Goal: Information Seeking & Learning: Learn about a topic

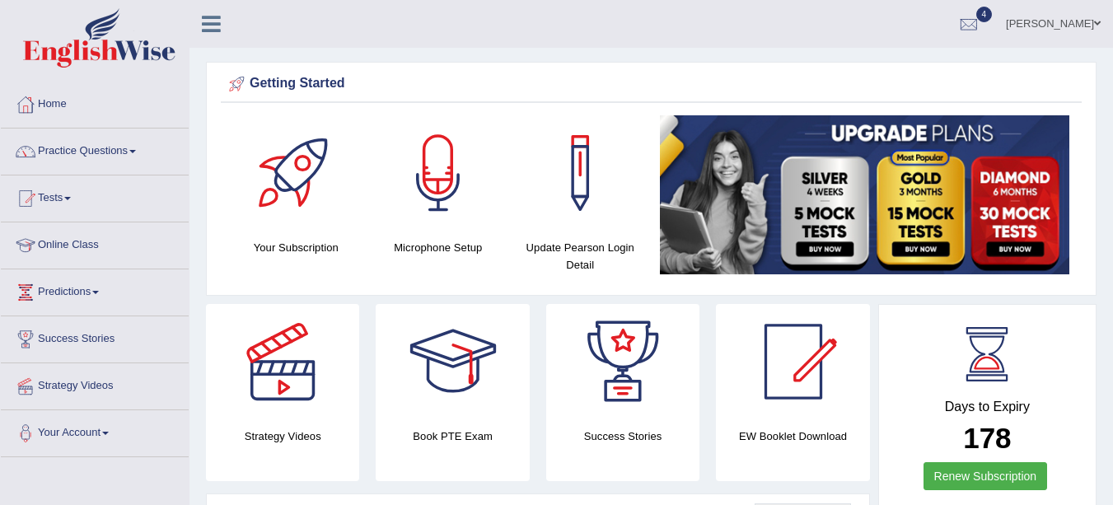
click at [110, 156] on link "Practice Questions" at bounding box center [95, 148] width 188 height 41
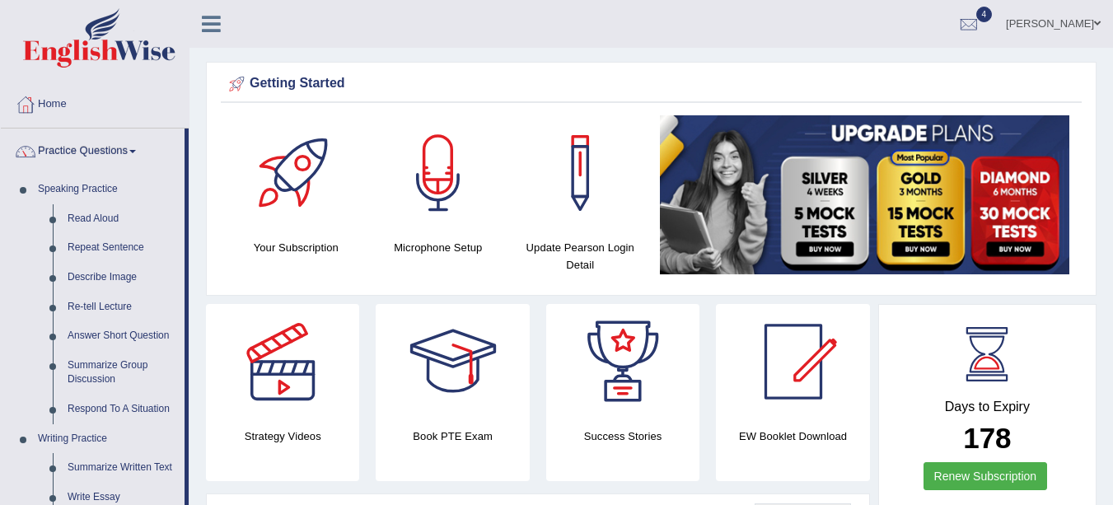
click at [110, 216] on link "Read Aloud" at bounding box center [122, 219] width 124 height 30
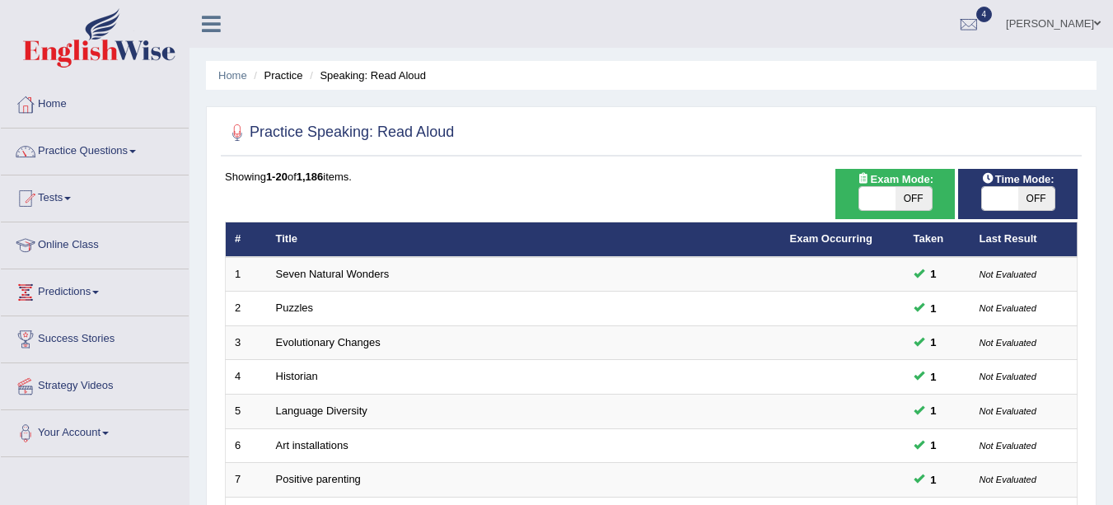
click at [1035, 203] on span "OFF" at bounding box center [1036, 198] width 36 height 23
checkbox input "true"
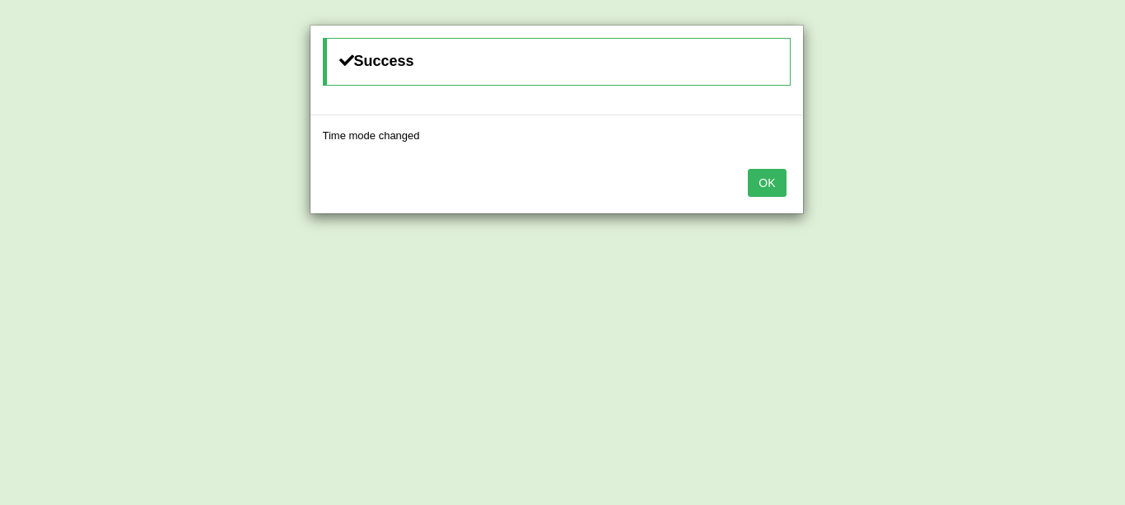
click at [772, 190] on button "OK" at bounding box center [767, 183] width 38 height 28
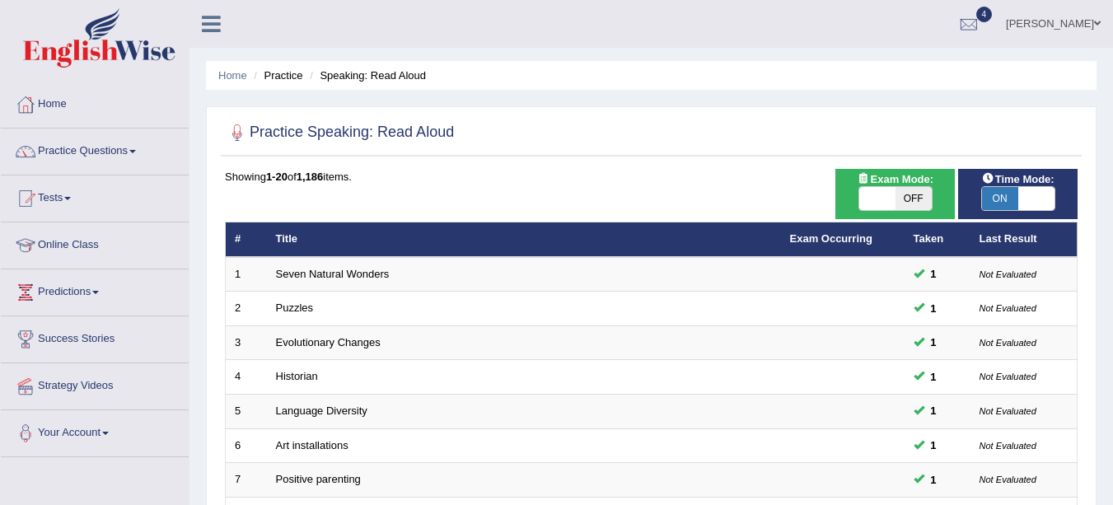
click at [921, 195] on span "OFF" at bounding box center [913, 198] width 36 height 23
checkbox input "true"
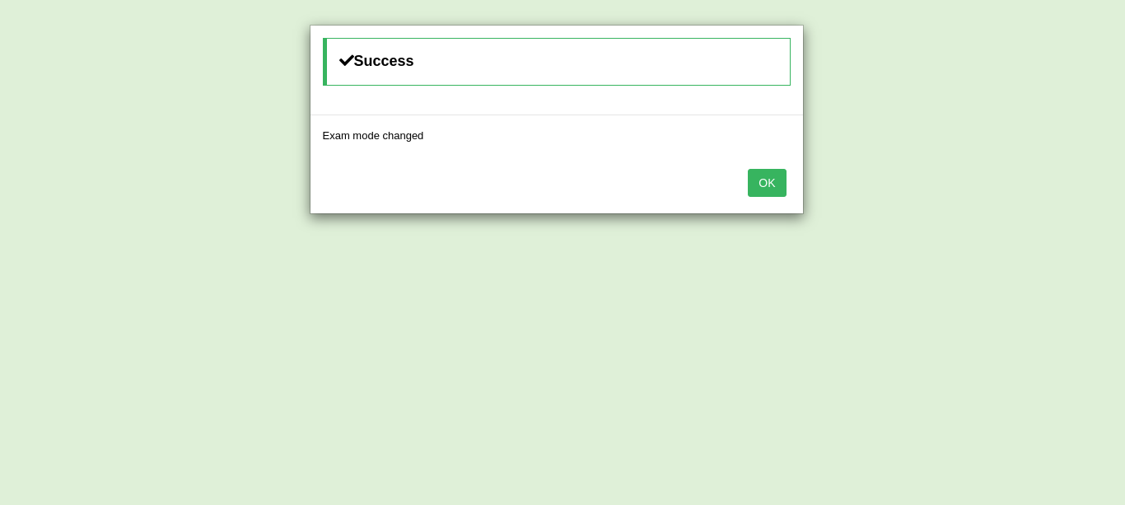
click at [759, 192] on button "OK" at bounding box center [767, 183] width 38 height 28
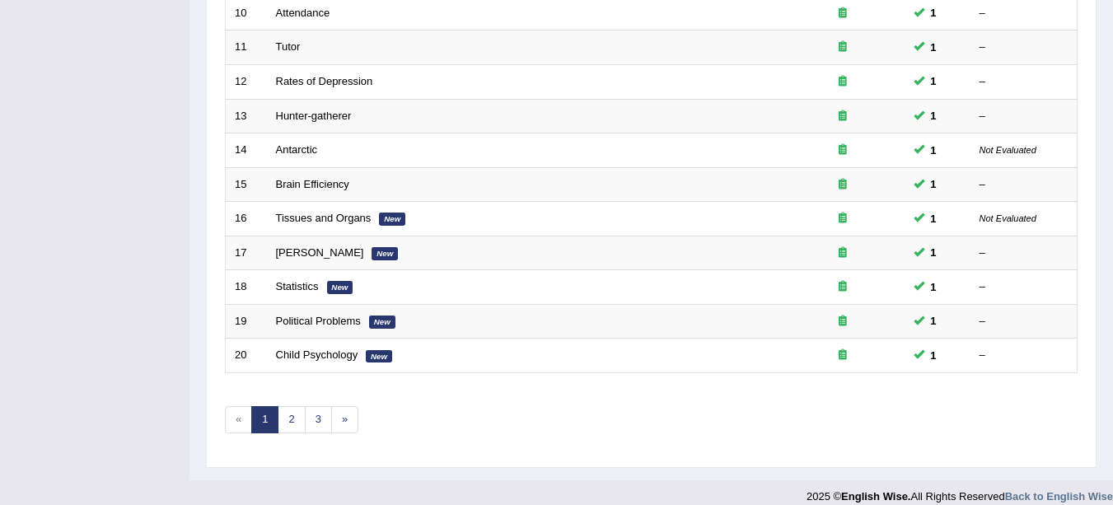
scroll to position [586, 0]
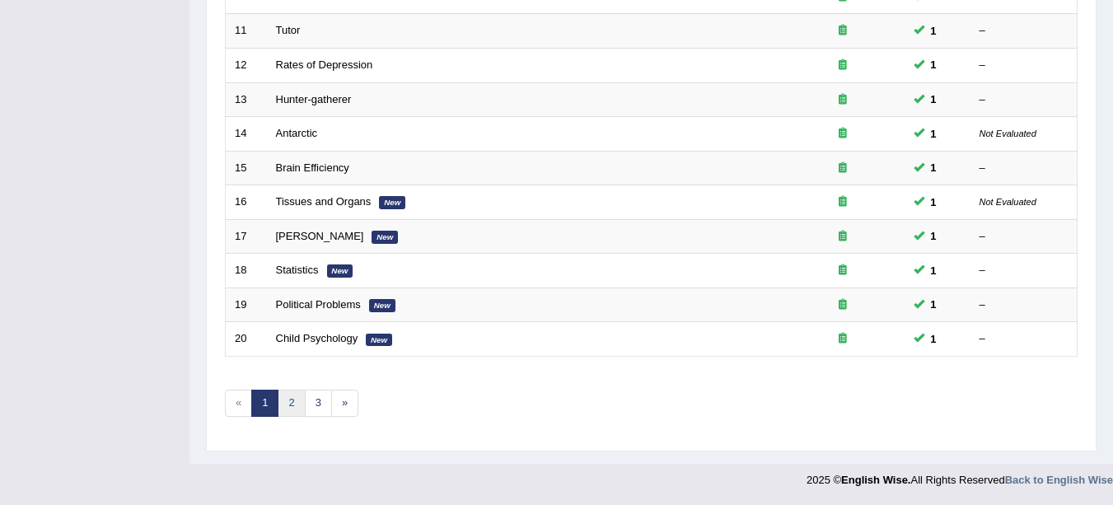
click at [292, 403] on link "2" at bounding box center [291, 403] width 27 height 27
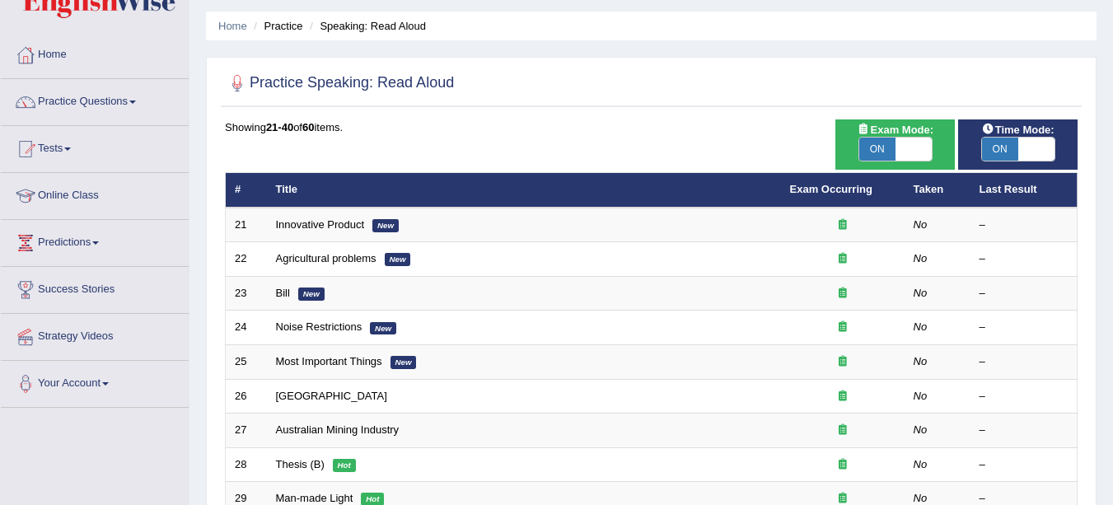
scroll to position [113, 0]
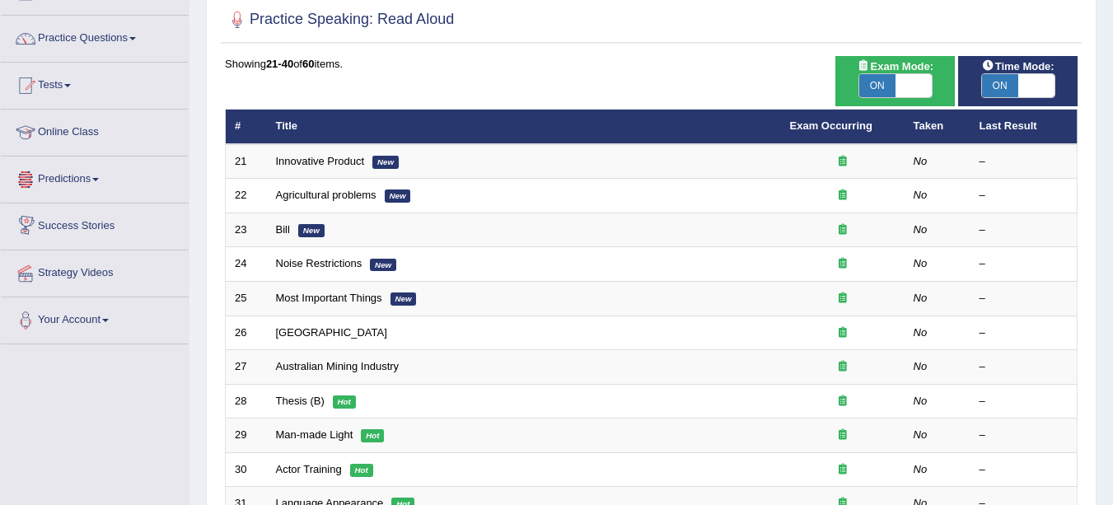
click at [323, 158] on link "Innovative Product" at bounding box center [320, 161] width 89 height 12
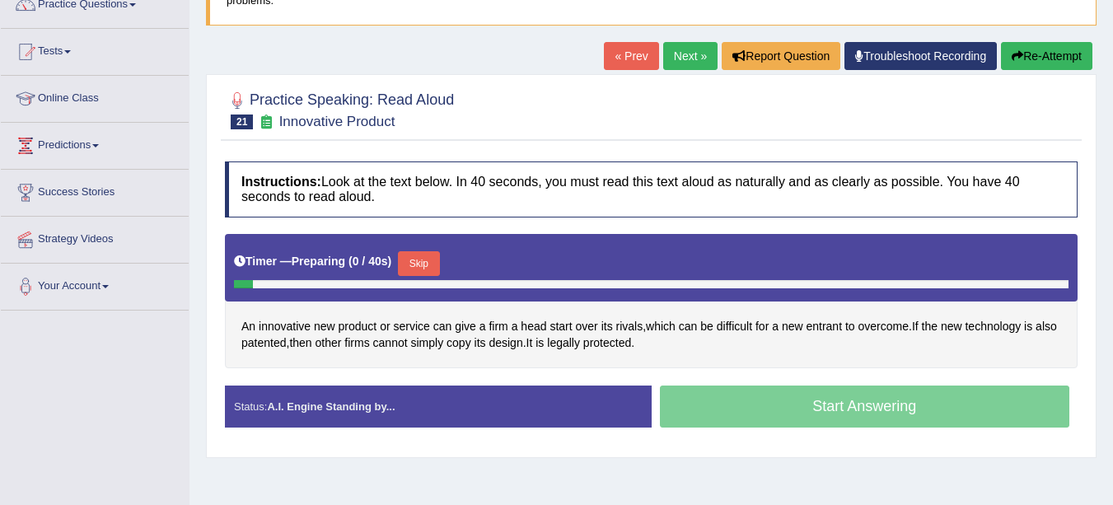
scroll to position [177, 0]
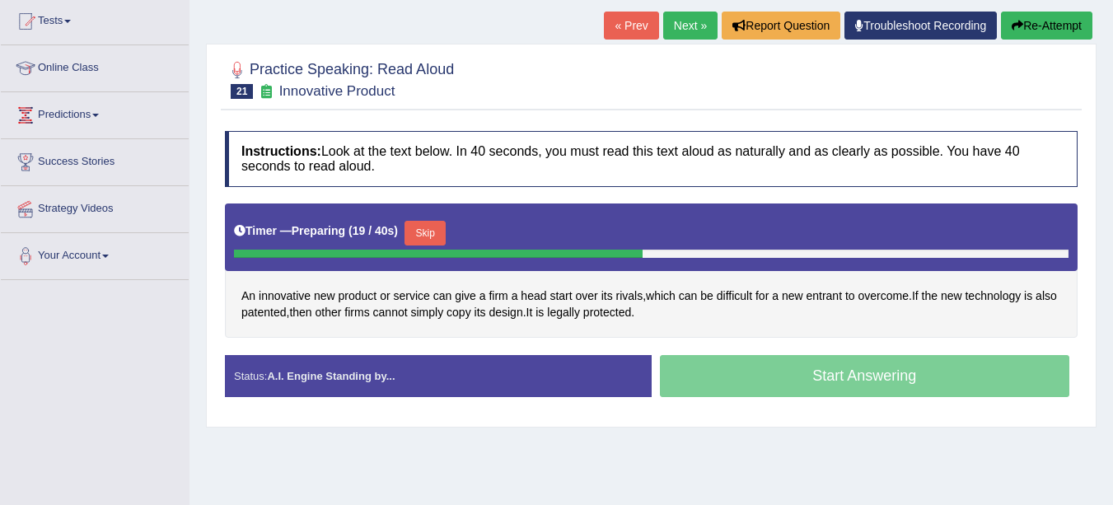
click at [424, 229] on button "Skip" at bounding box center [424, 233] width 41 height 25
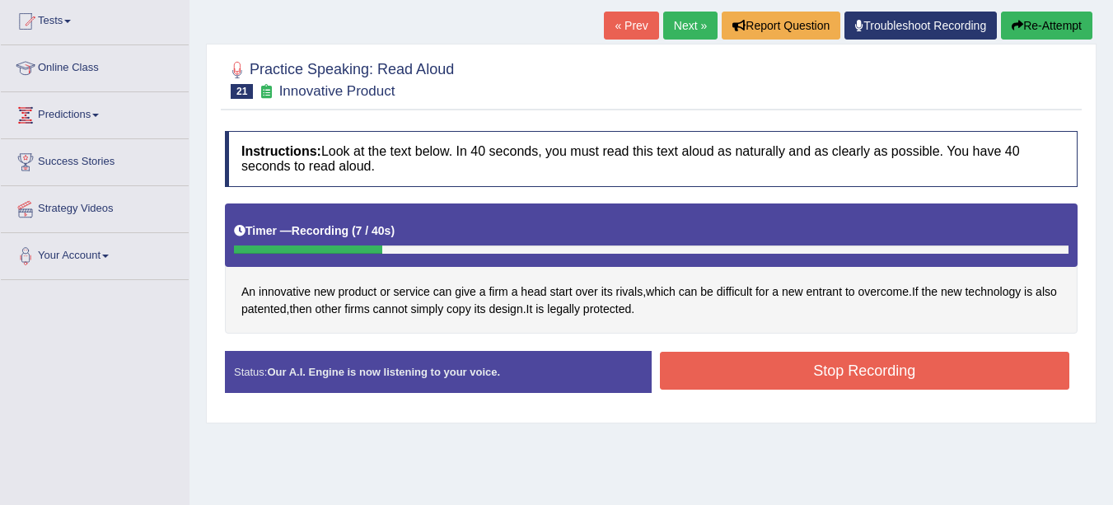
click at [821, 373] on button "Stop Recording" at bounding box center [865, 371] width 410 height 38
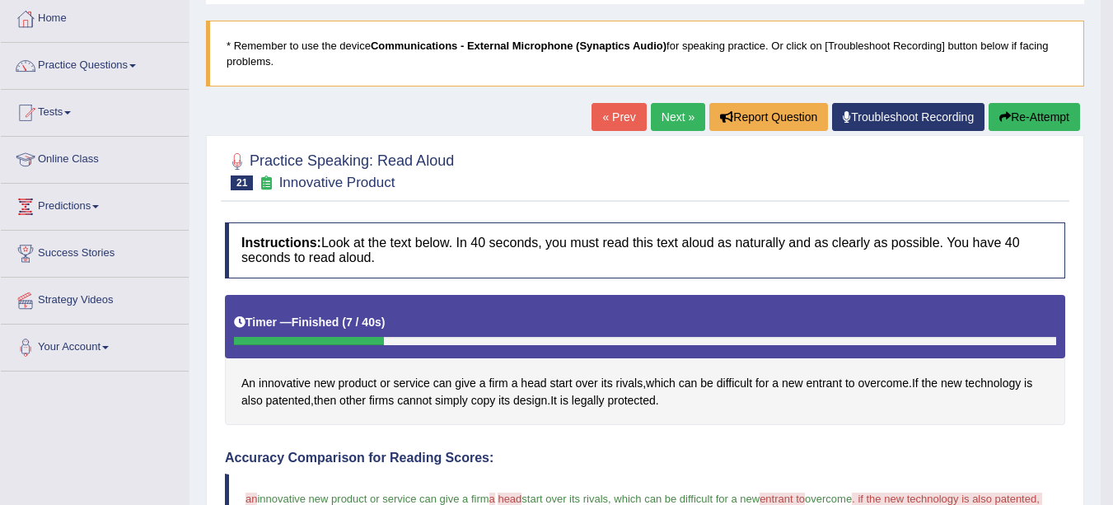
scroll to position [81, 0]
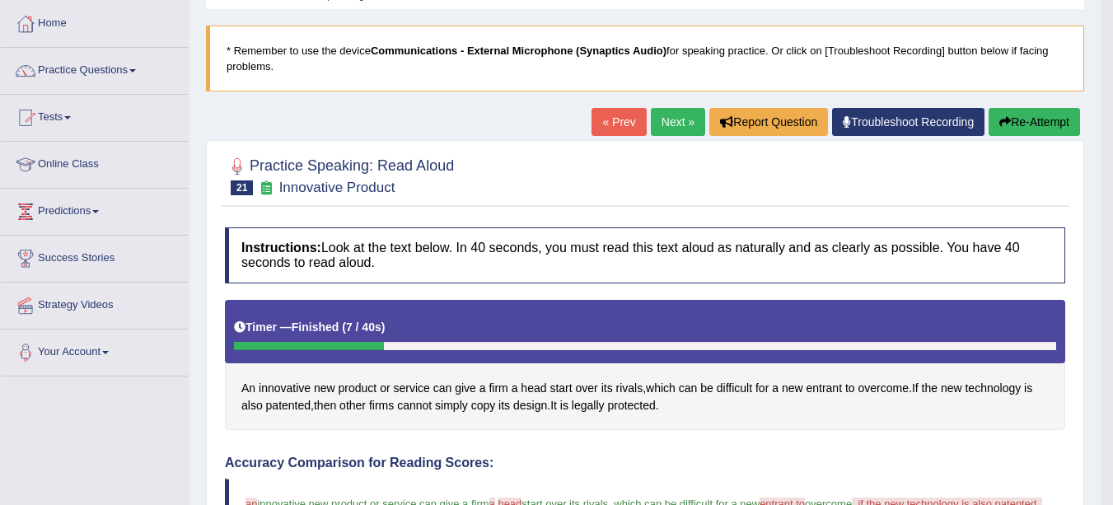
click at [672, 119] on link "Next »" at bounding box center [678, 122] width 54 height 28
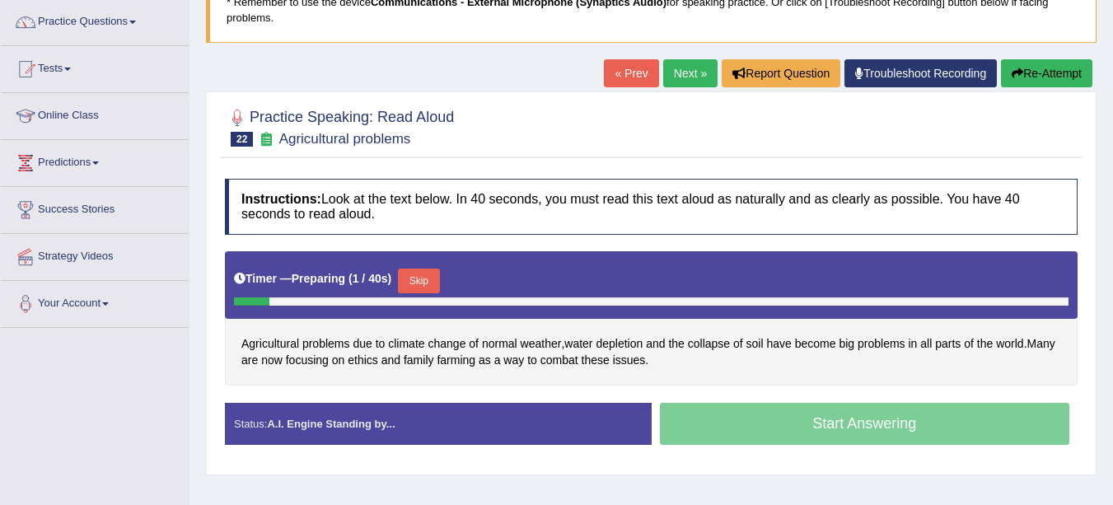
scroll to position [148, 0]
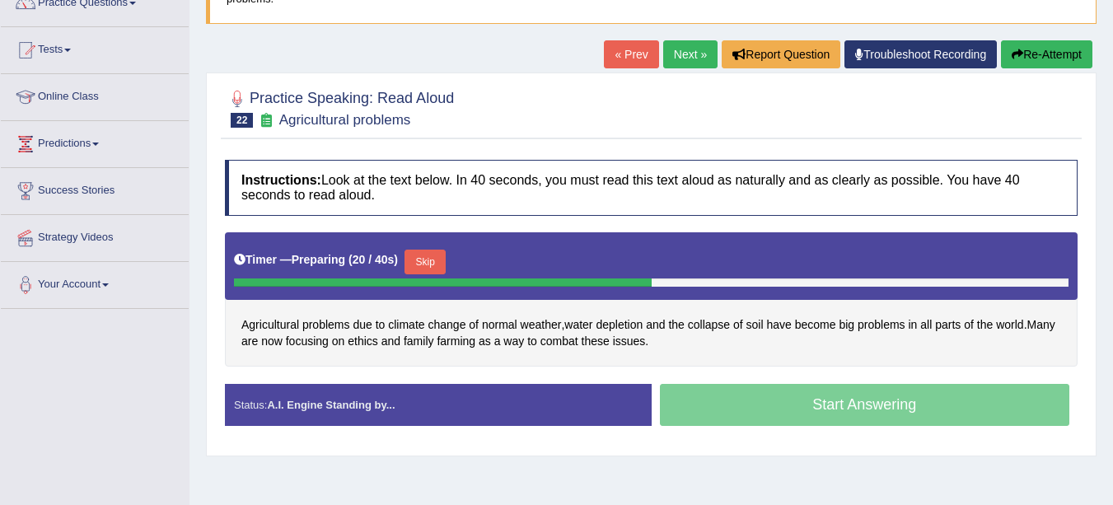
click at [430, 259] on button "Skip" at bounding box center [424, 262] width 41 height 25
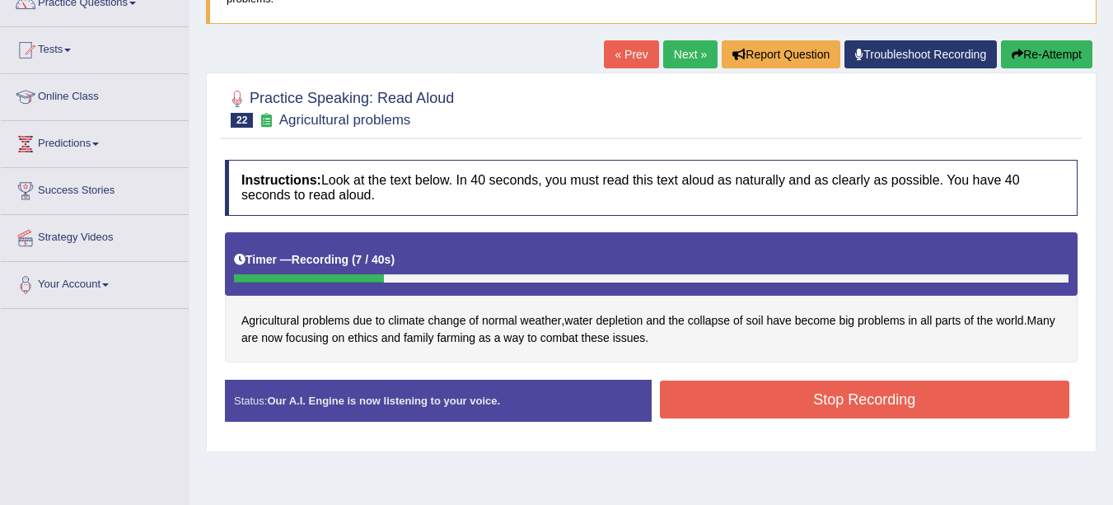
click at [966, 406] on button "Stop Recording" at bounding box center [865, 400] width 410 height 38
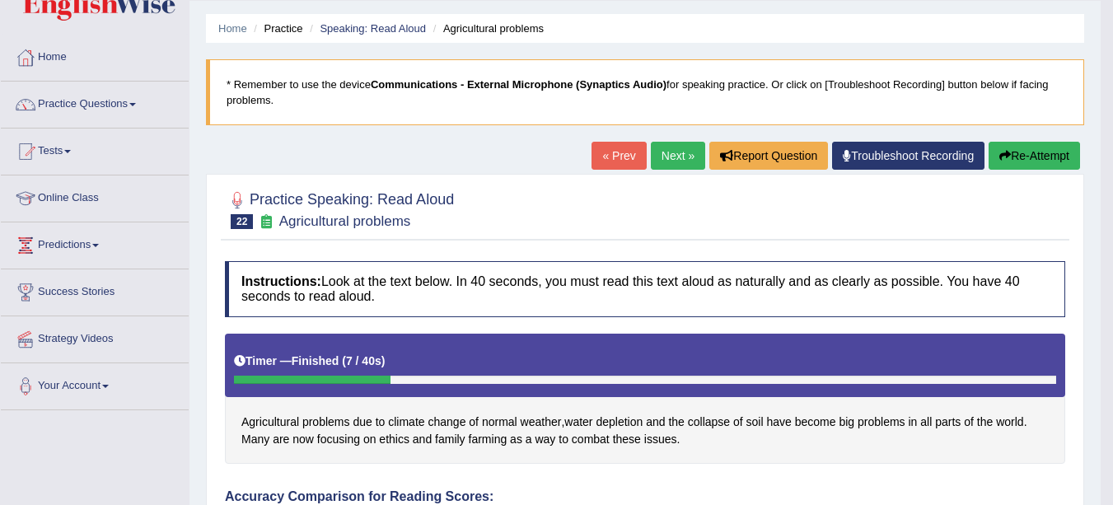
scroll to position [48, 0]
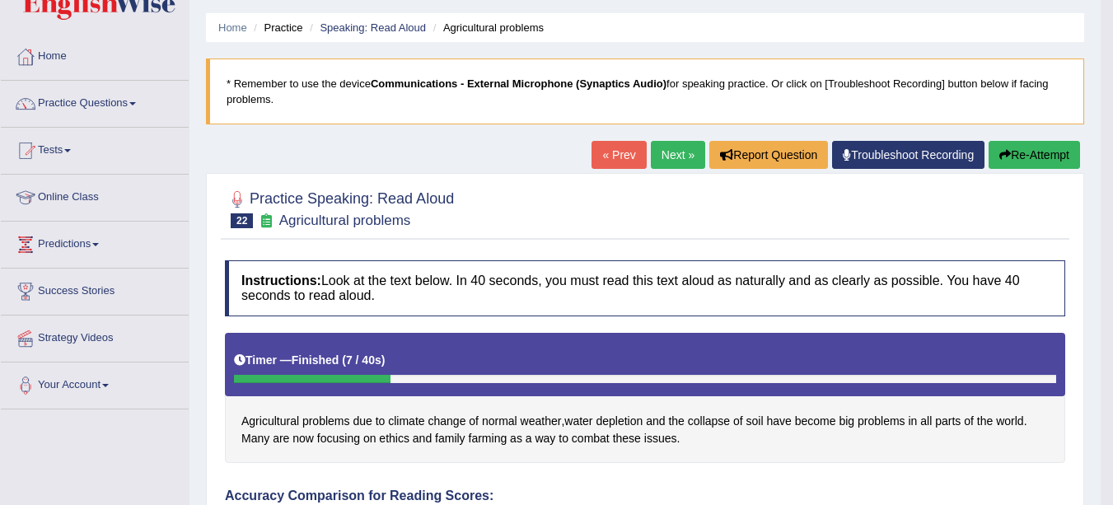
click at [664, 156] on link "Next »" at bounding box center [678, 155] width 54 height 28
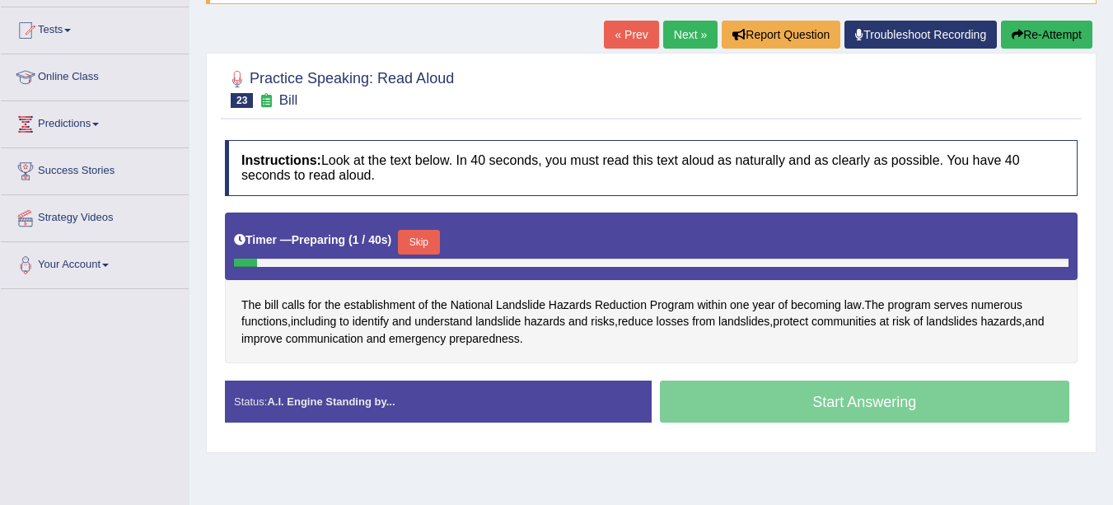
scroll to position [200, 0]
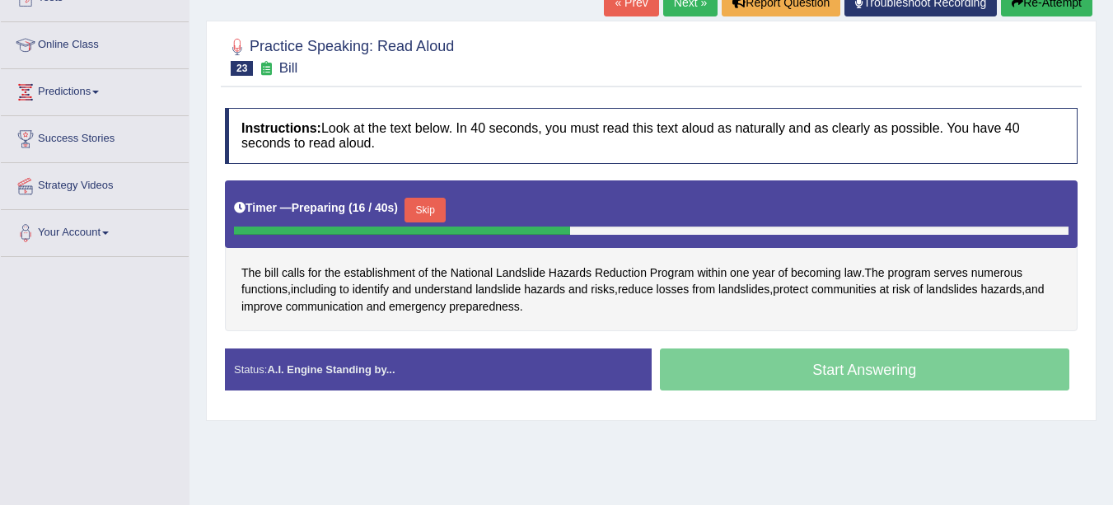
click at [443, 211] on button "Skip" at bounding box center [424, 210] width 41 height 25
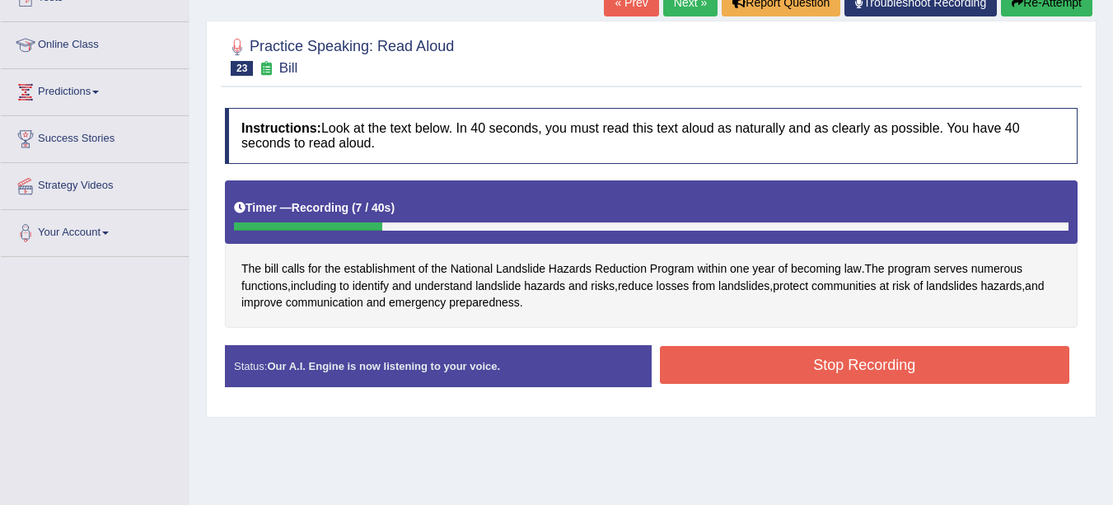
click at [991, 367] on button "Stop Recording" at bounding box center [865, 365] width 410 height 38
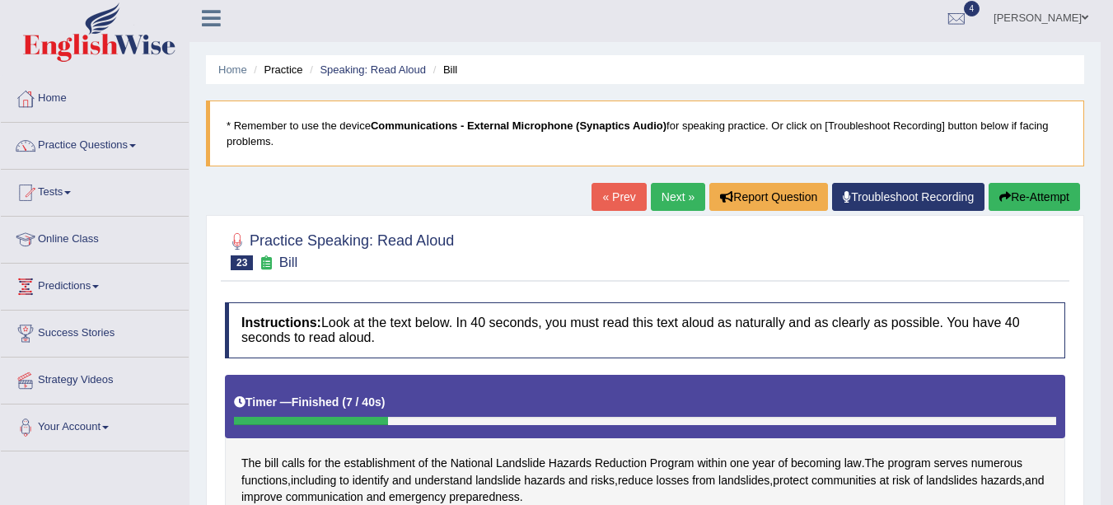
scroll to position [0, 0]
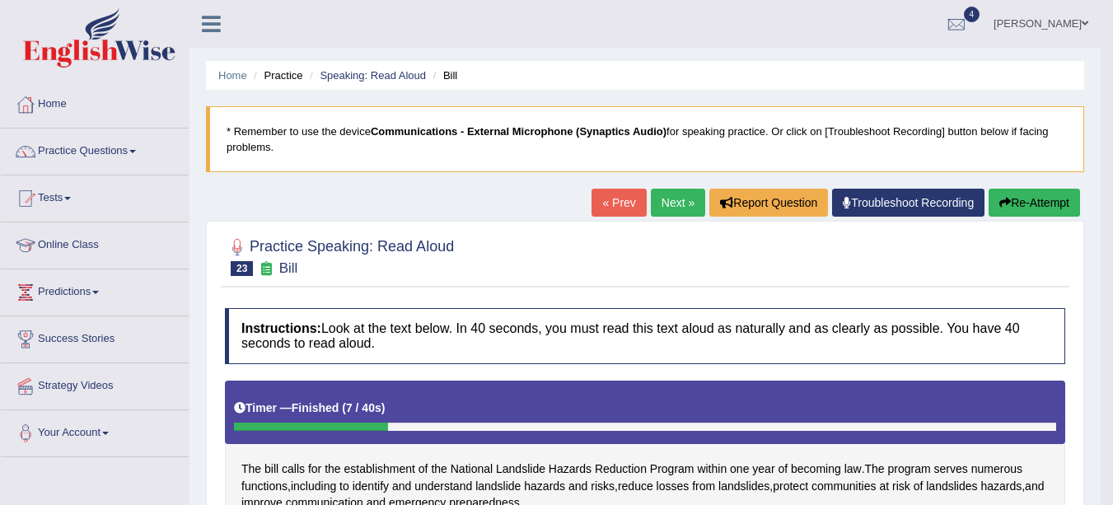
click at [667, 206] on link "Next »" at bounding box center [678, 203] width 54 height 28
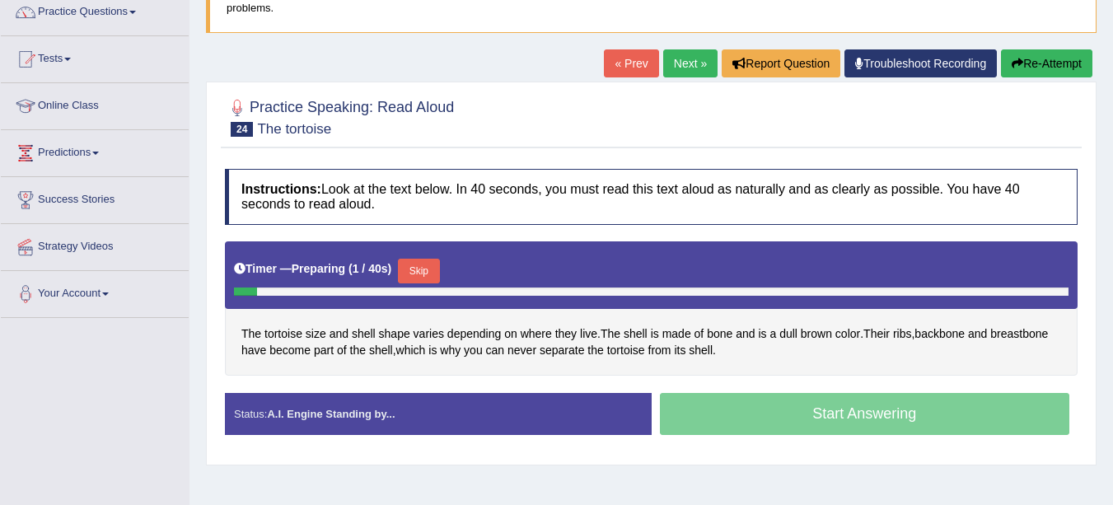
scroll to position [141, 0]
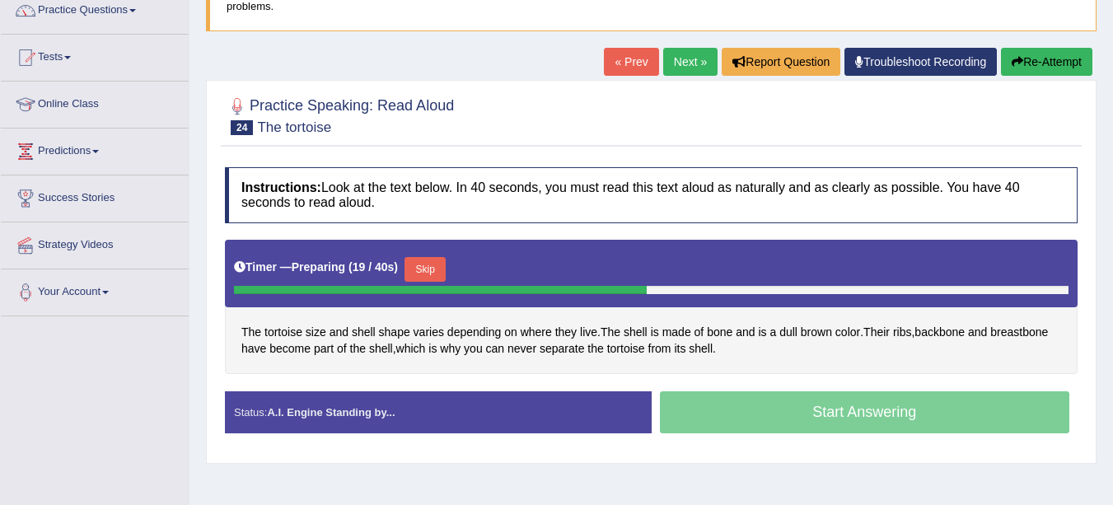
click at [437, 271] on button "Skip" at bounding box center [424, 269] width 41 height 25
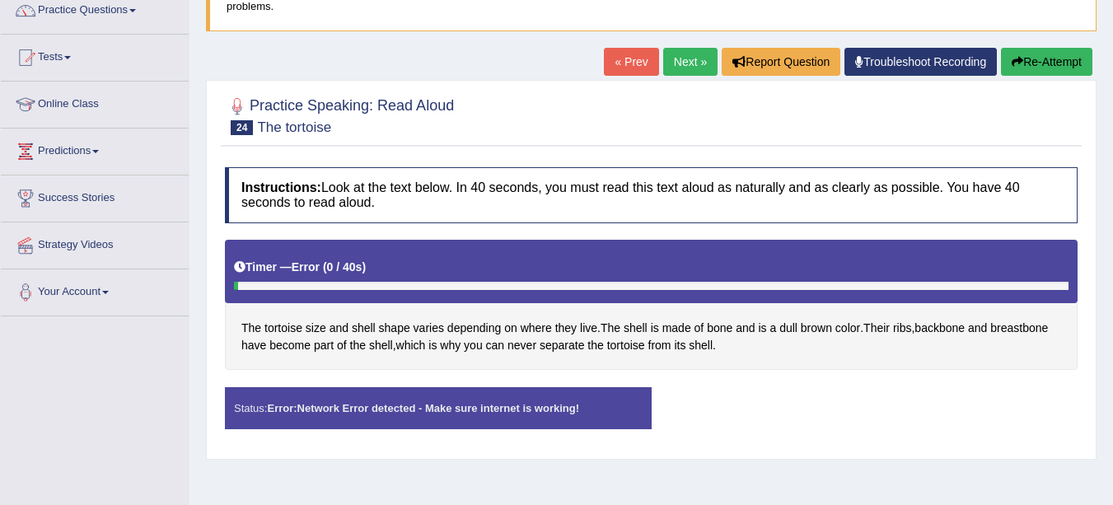
click at [1038, 59] on button "Re-Attempt" at bounding box center [1046, 62] width 91 height 28
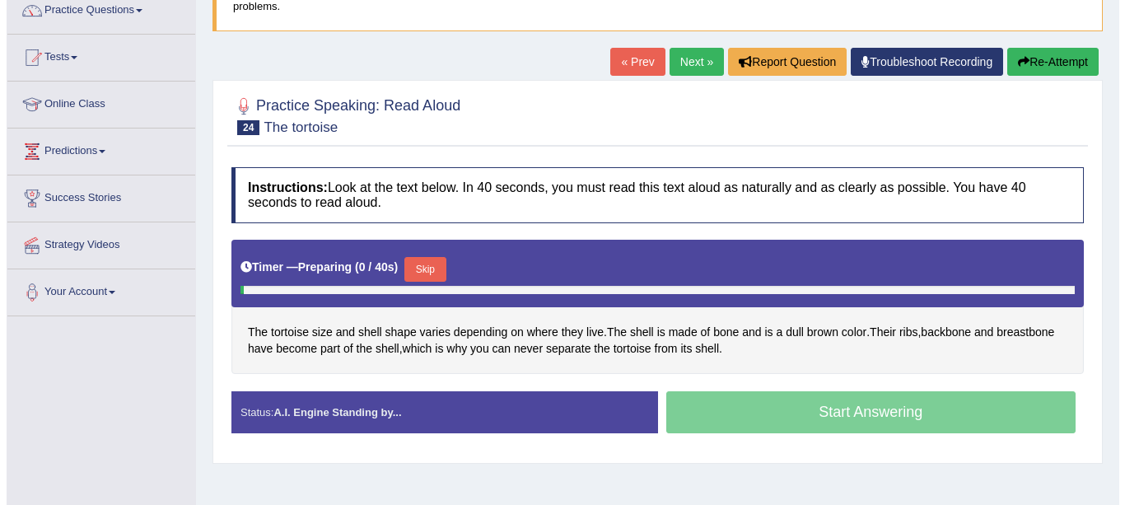
scroll to position [141, 0]
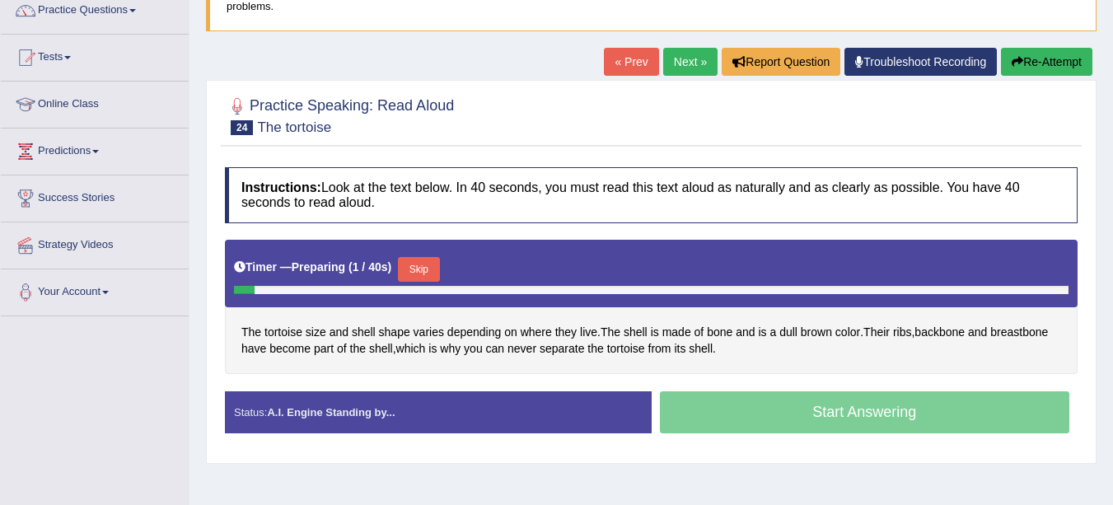
click at [427, 267] on button "Skip" at bounding box center [418, 269] width 41 height 25
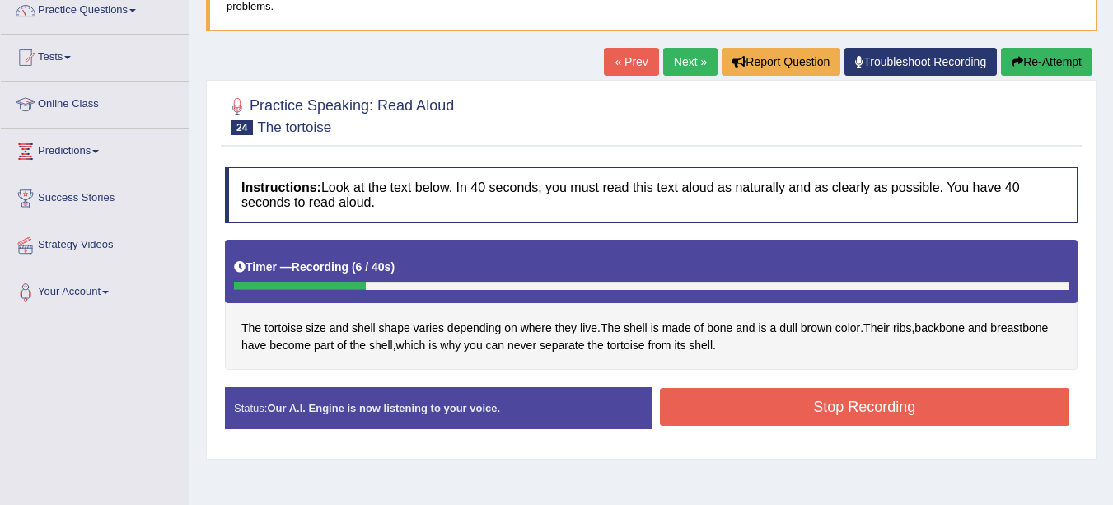
click at [983, 409] on button "Stop Recording" at bounding box center [865, 407] width 410 height 38
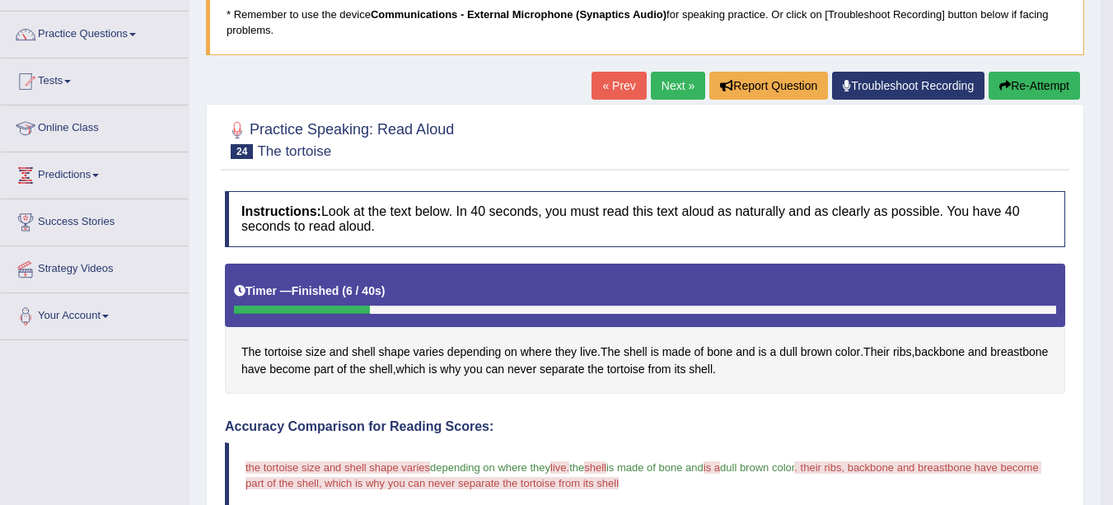
scroll to position [82, 0]
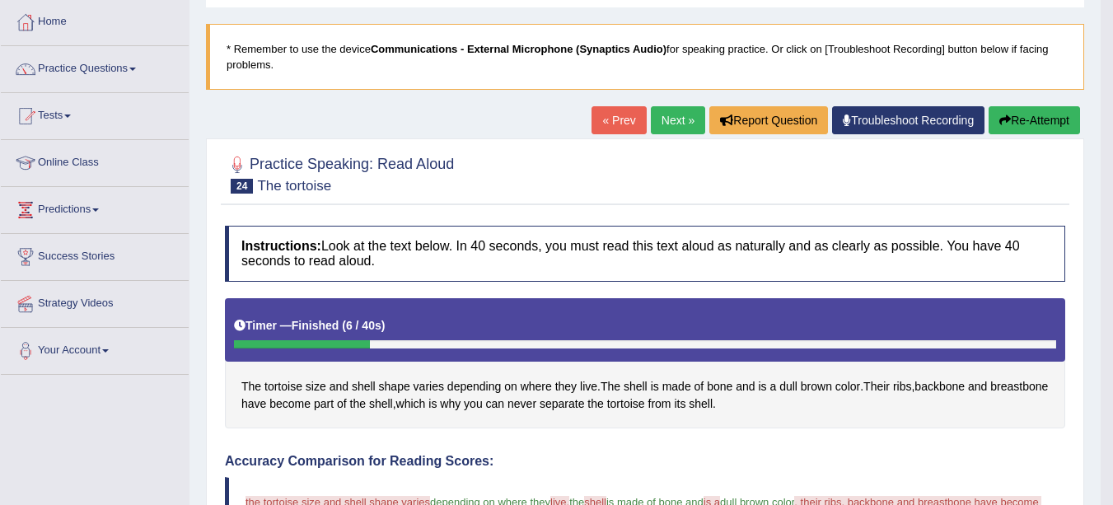
click at [661, 114] on link "Next »" at bounding box center [678, 120] width 54 height 28
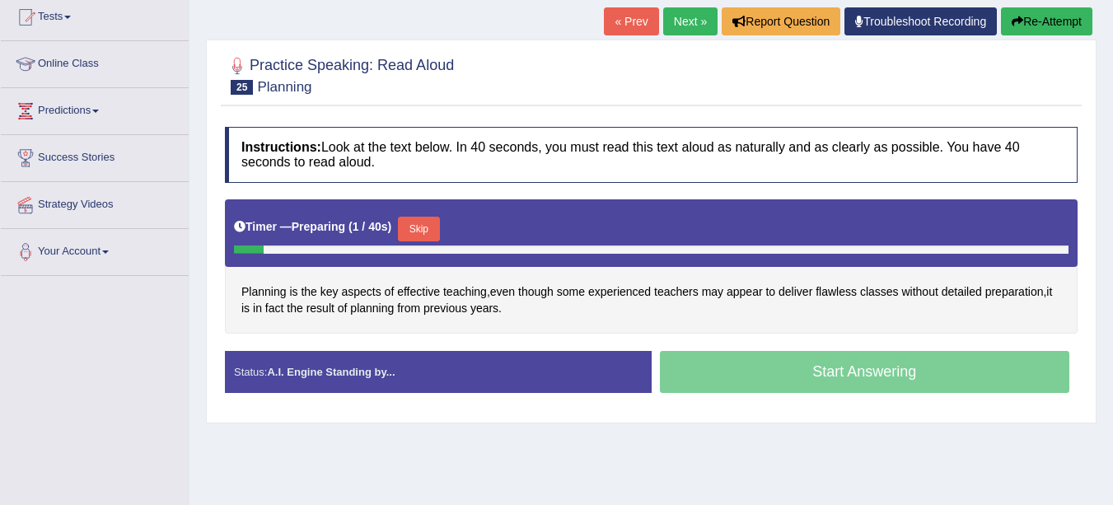
scroll to position [187, 0]
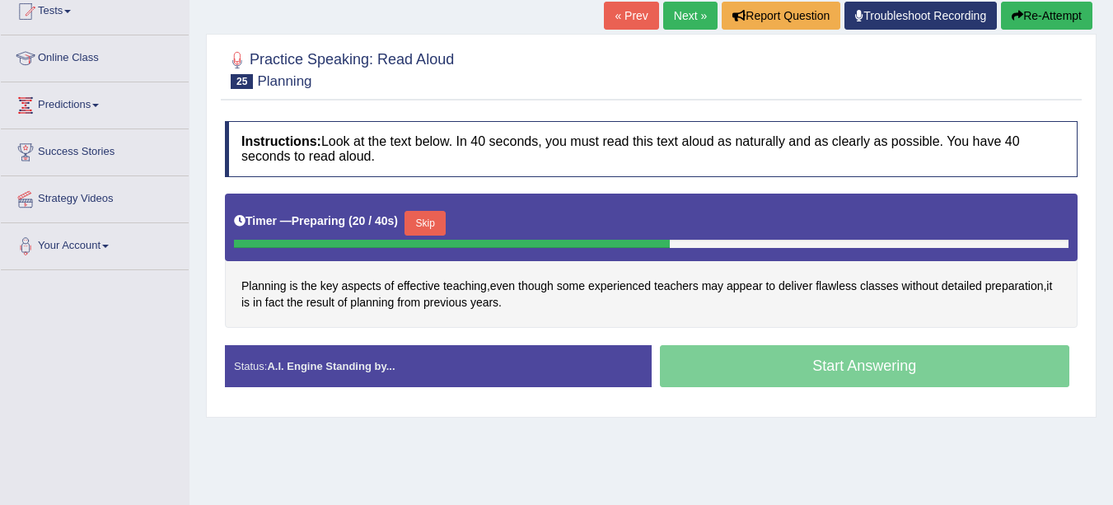
click at [430, 223] on button "Skip" at bounding box center [424, 223] width 41 height 25
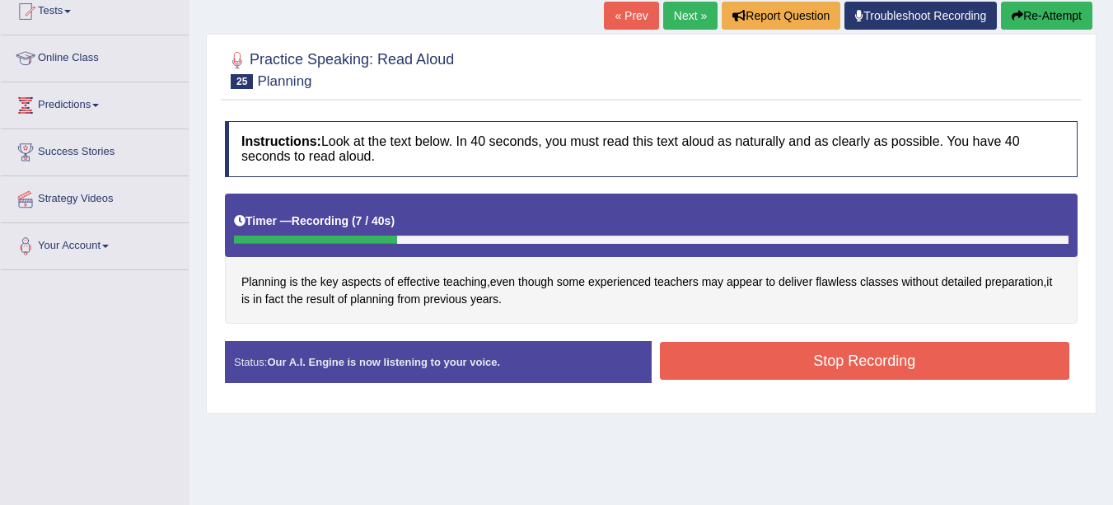
click at [997, 362] on button "Stop Recording" at bounding box center [865, 361] width 410 height 38
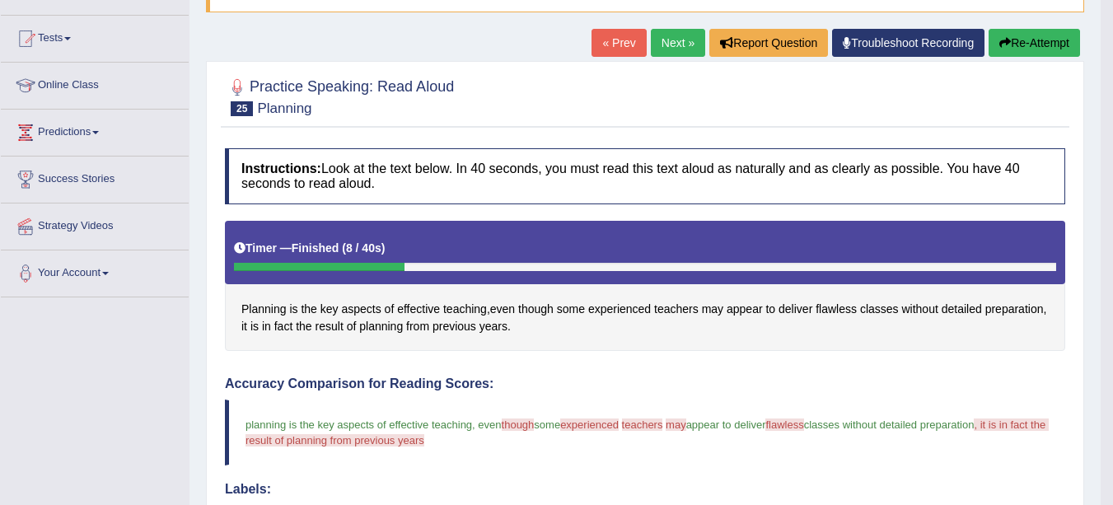
scroll to position [144, 0]
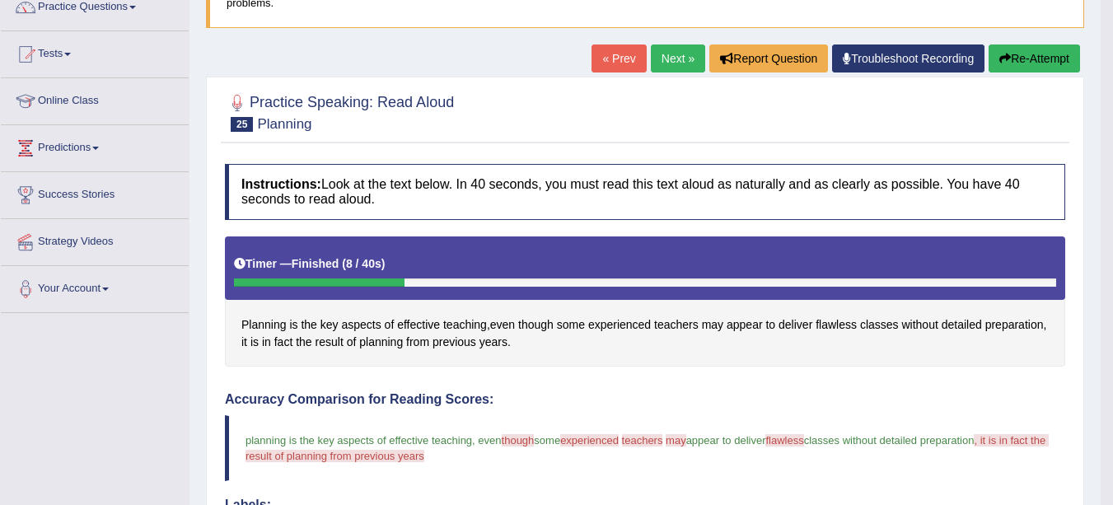
click at [661, 56] on link "Next »" at bounding box center [678, 58] width 54 height 28
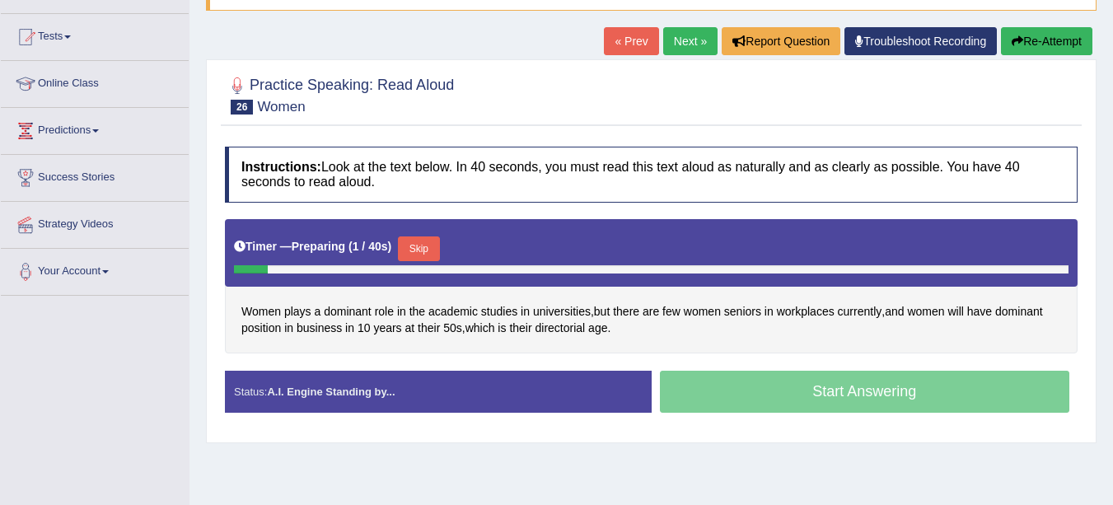
scroll to position [170, 0]
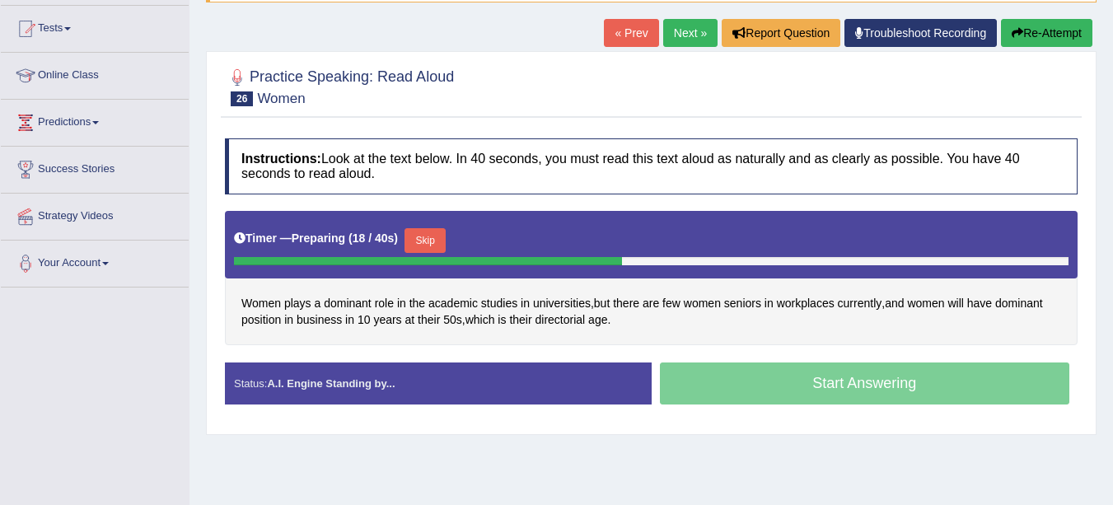
click at [430, 241] on button "Skip" at bounding box center [424, 240] width 41 height 25
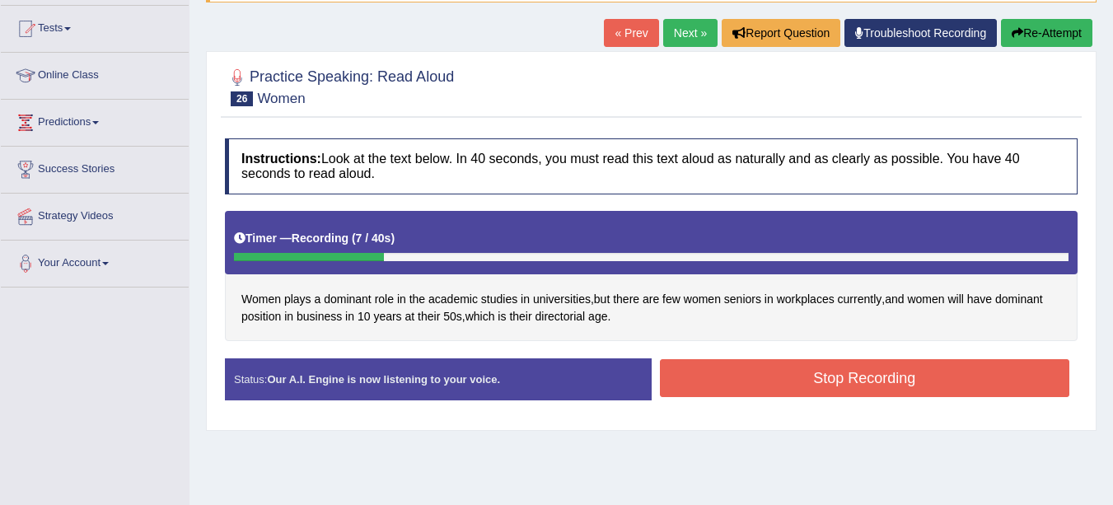
click at [1023, 380] on button "Stop Recording" at bounding box center [865, 378] width 410 height 38
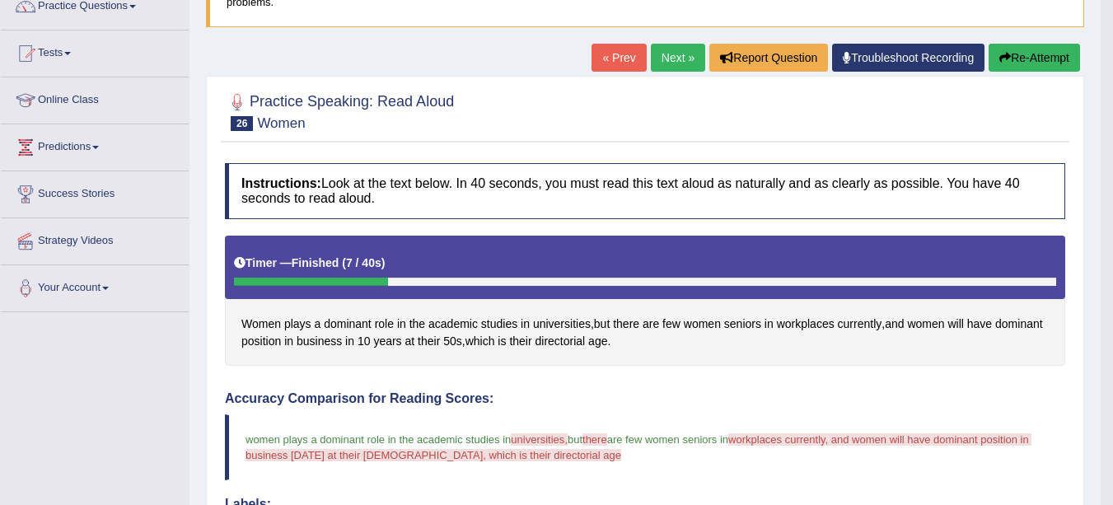
scroll to position [141, 0]
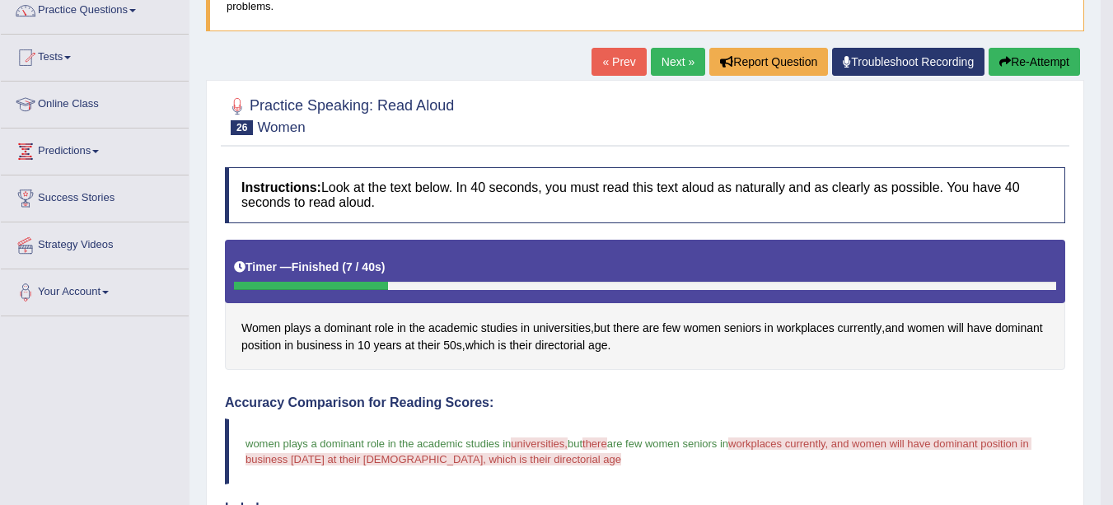
click at [662, 64] on link "Next »" at bounding box center [678, 62] width 54 height 28
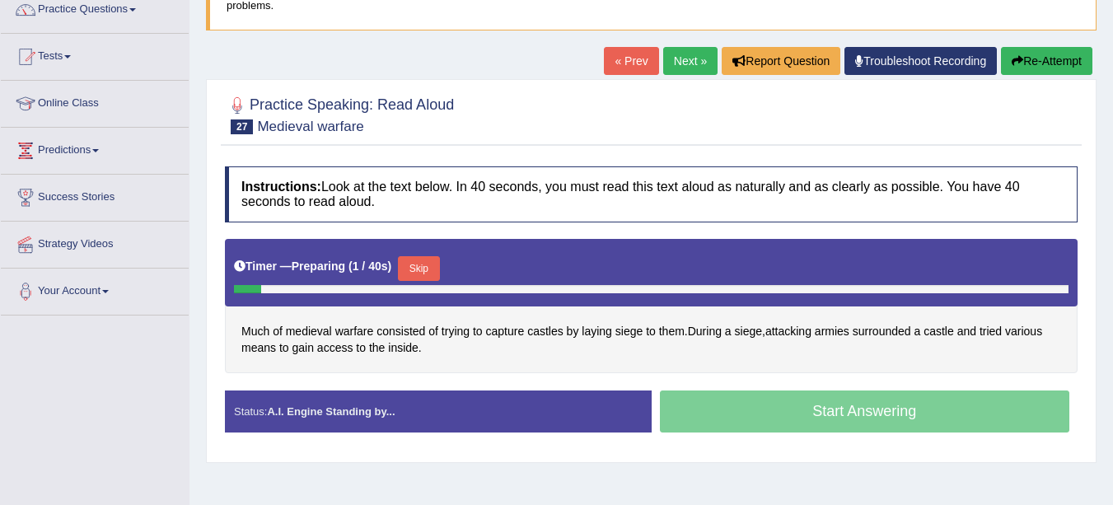
scroll to position [147, 0]
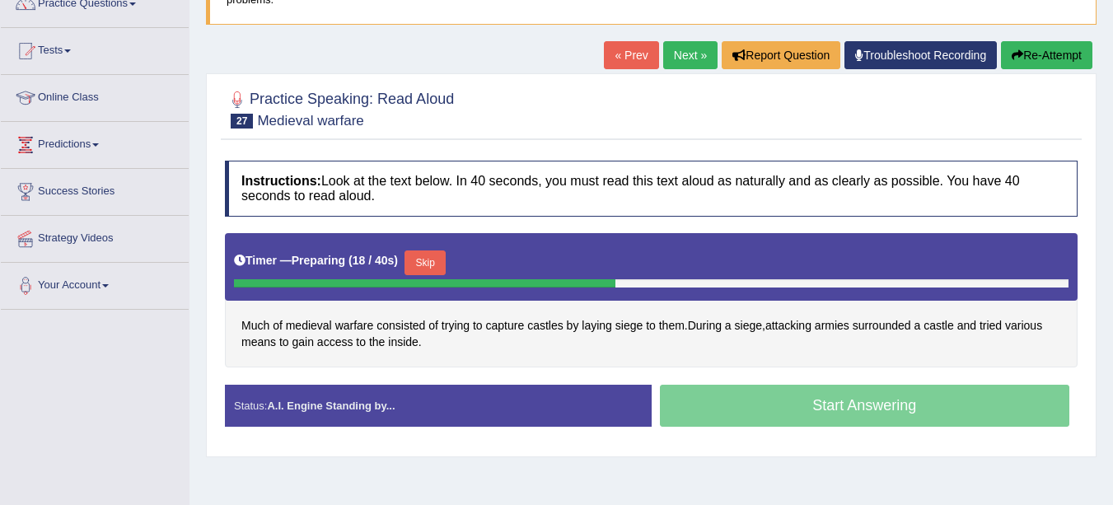
click at [433, 263] on button "Skip" at bounding box center [424, 262] width 41 height 25
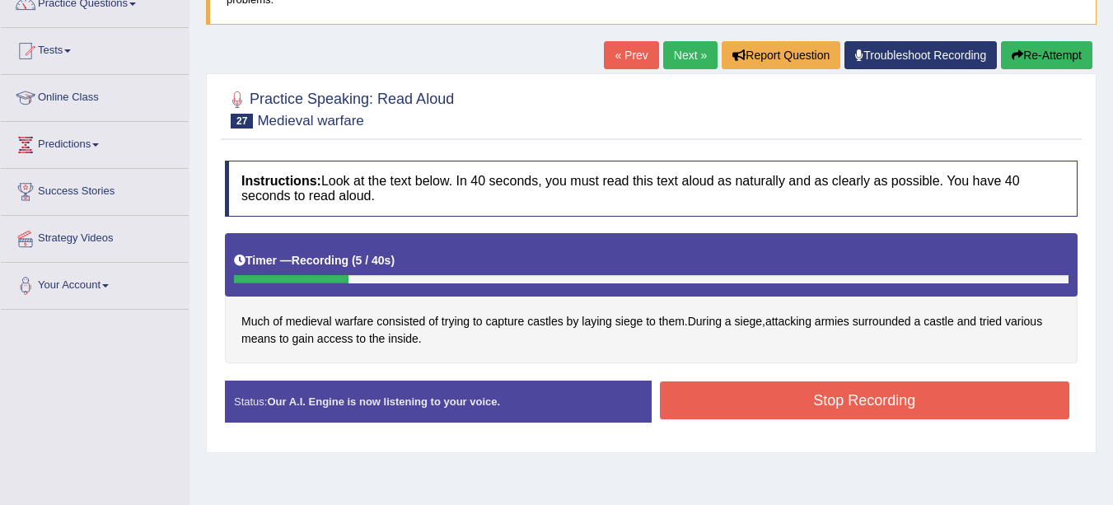
click at [1023, 410] on button "Stop Recording" at bounding box center [865, 400] width 410 height 38
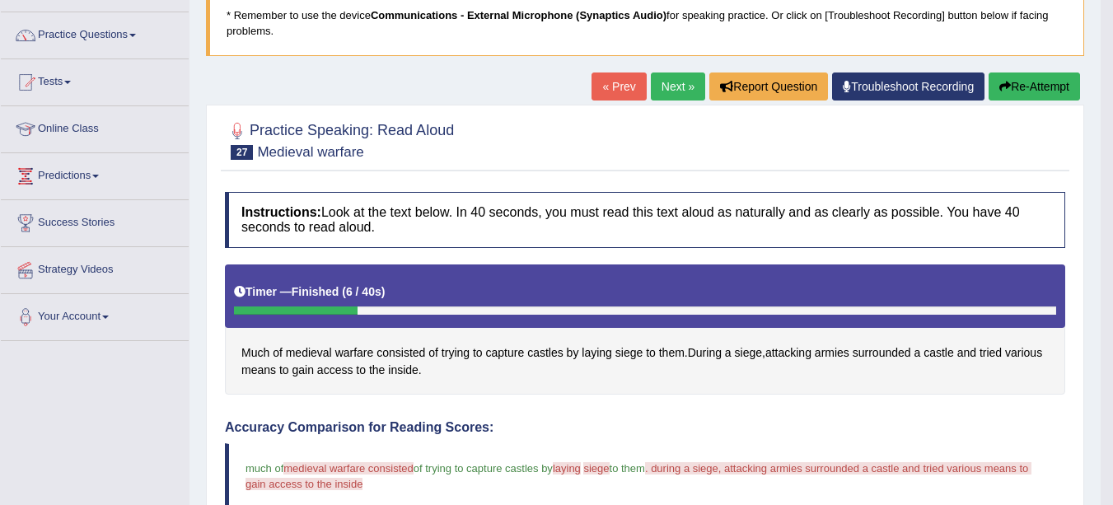
scroll to position [100, 0]
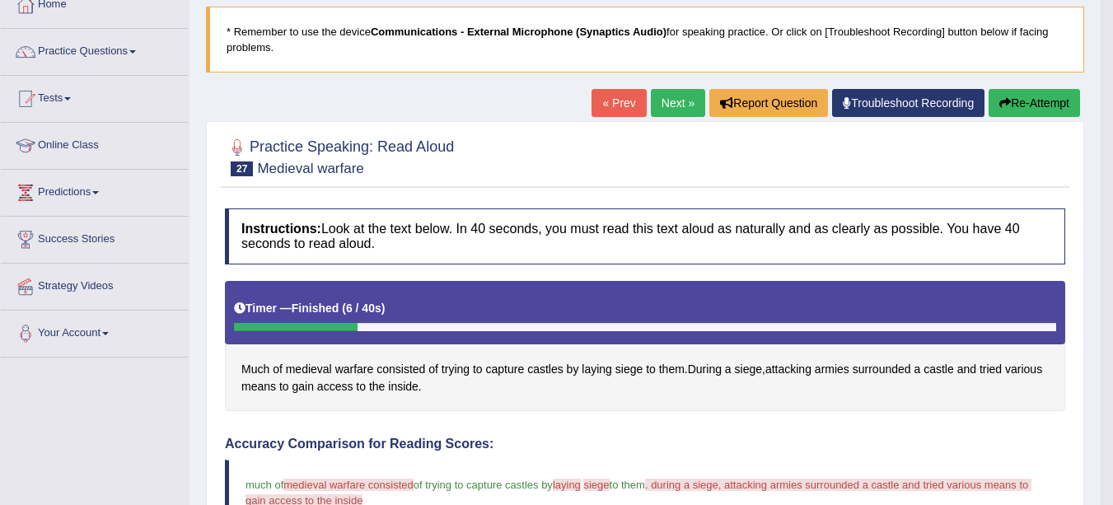
click at [1037, 107] on button "Re-Attempt" at bounding box center [1033, 103] width 91 height 28
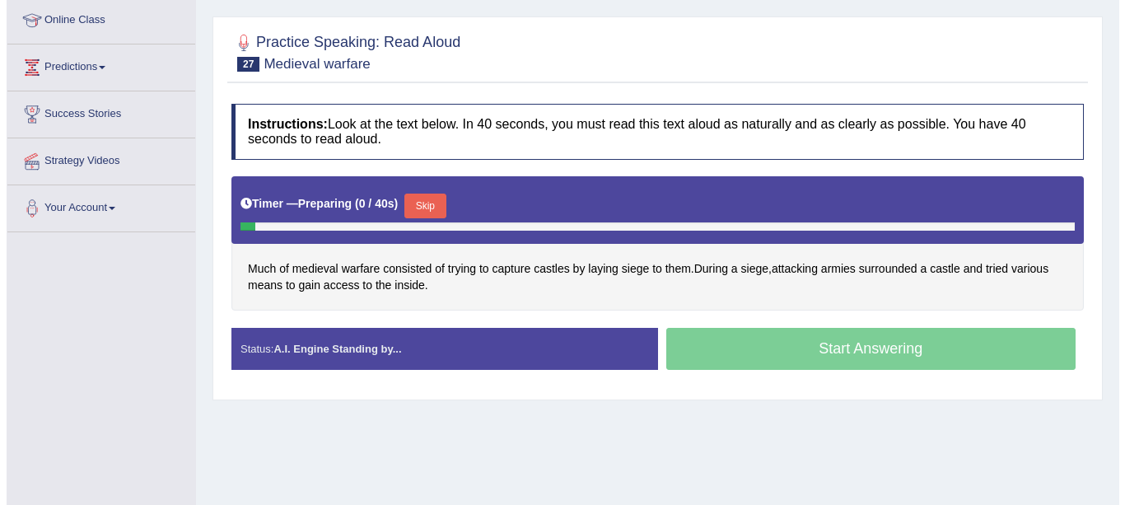
scroll to position [232, 0]
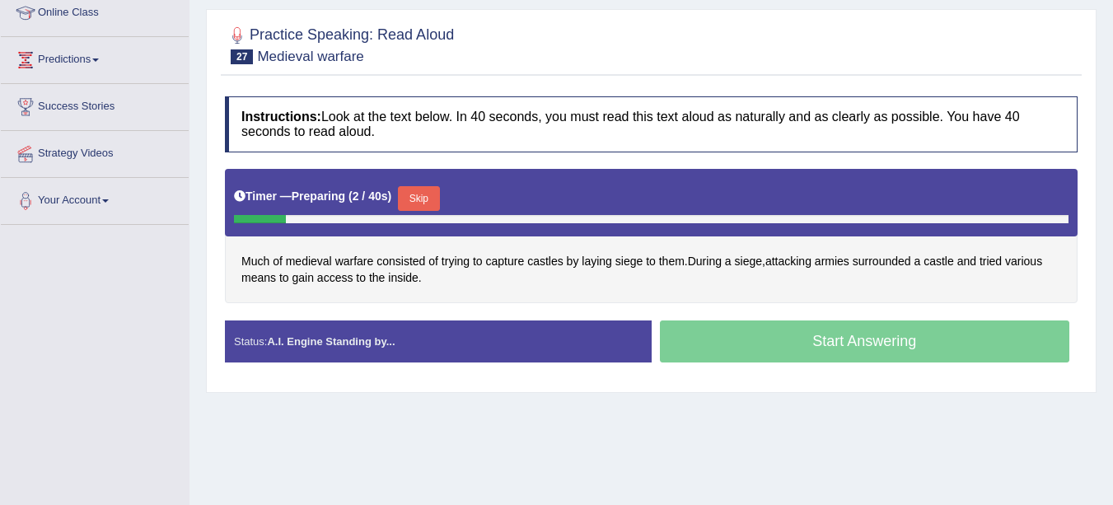
click at [431, 199] on button "Skip" at bounding box center [418, 198] width 41 height 25
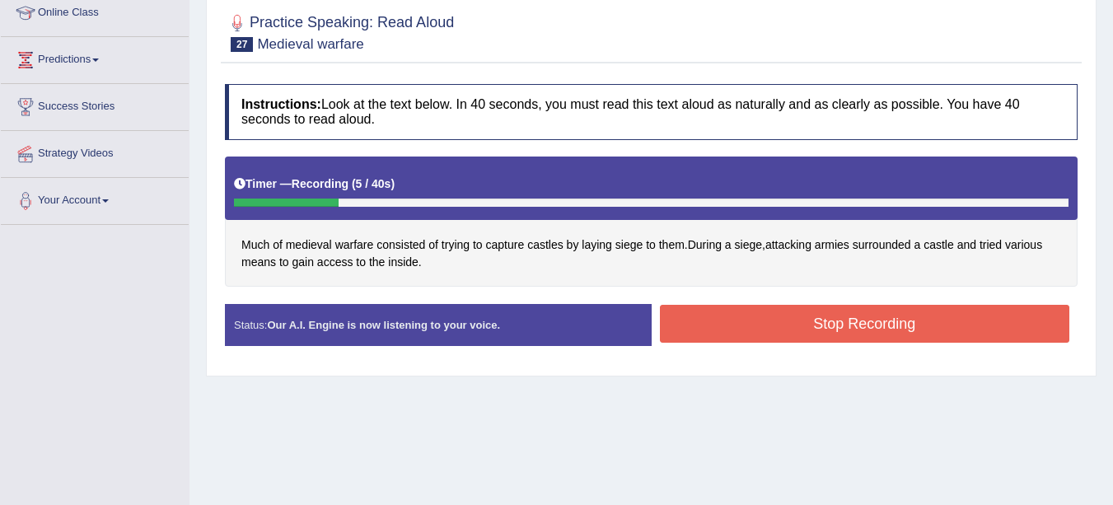
click at [1024, 326] on button "Stop Recording" at bounding box center [865, 324] width 410 height 38
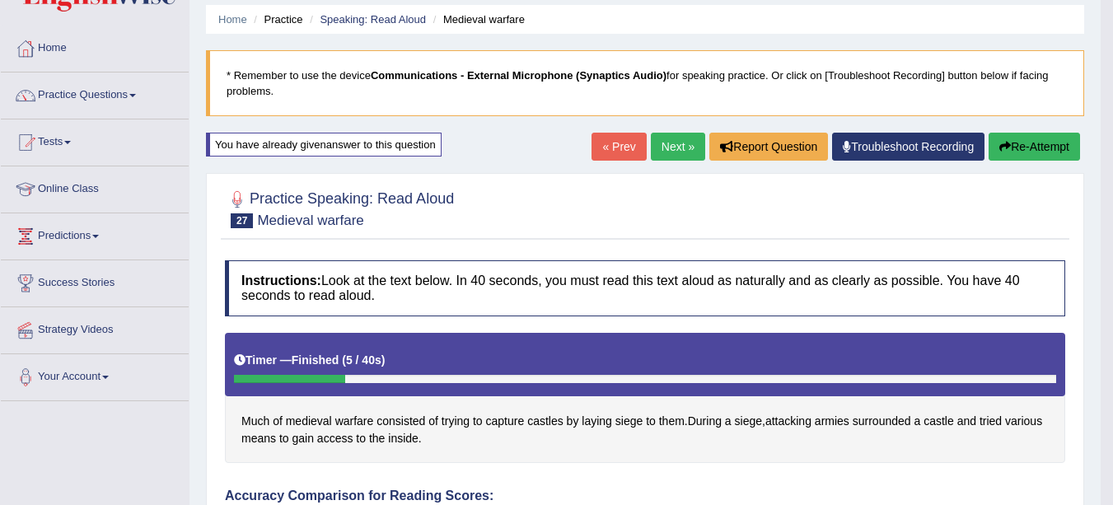
scroll to position [0, 0]
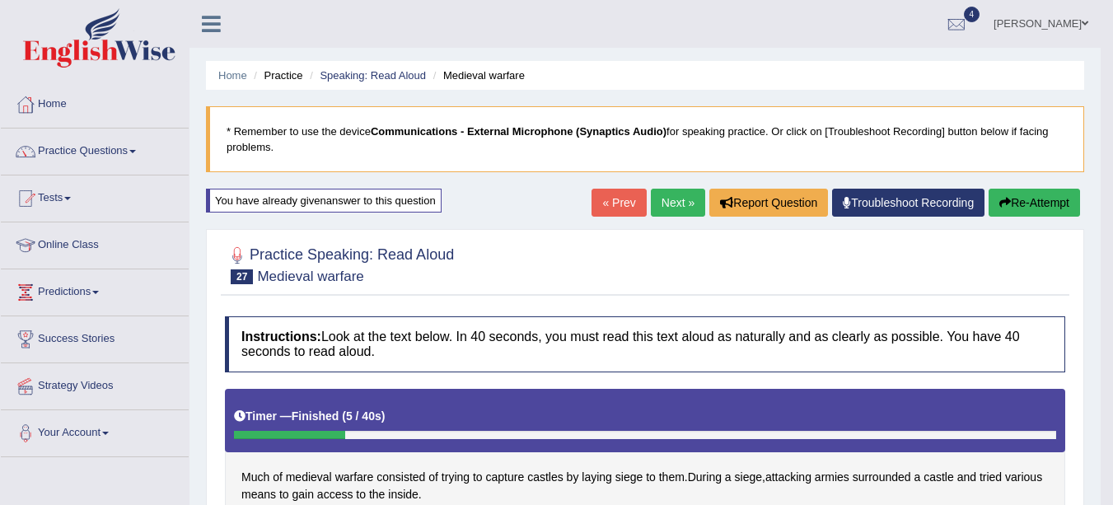
click at [1029, 203] on button "Re-Attempt" at bounding box center [1033, 203] width 91 height 28
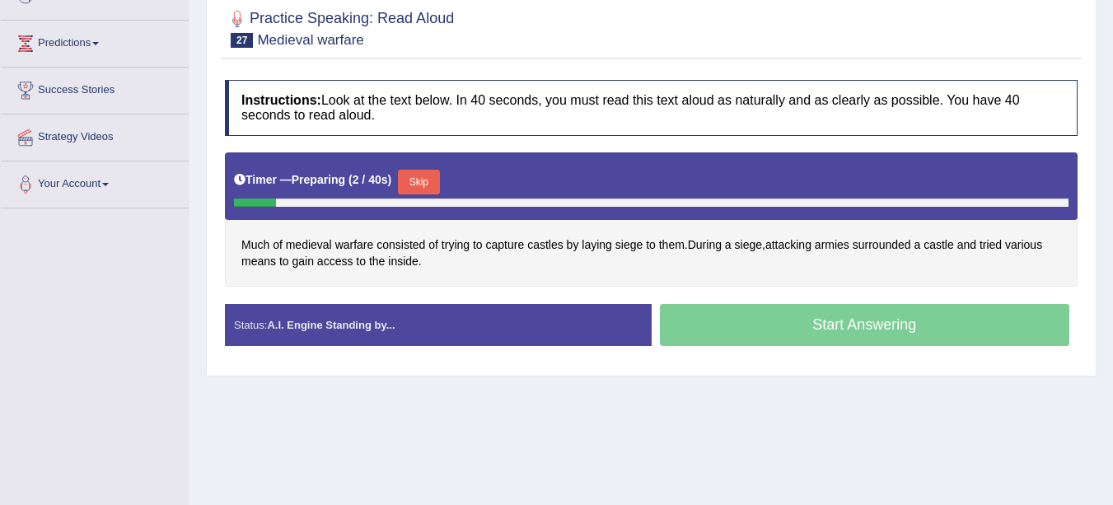
scroll to position [258, 0]
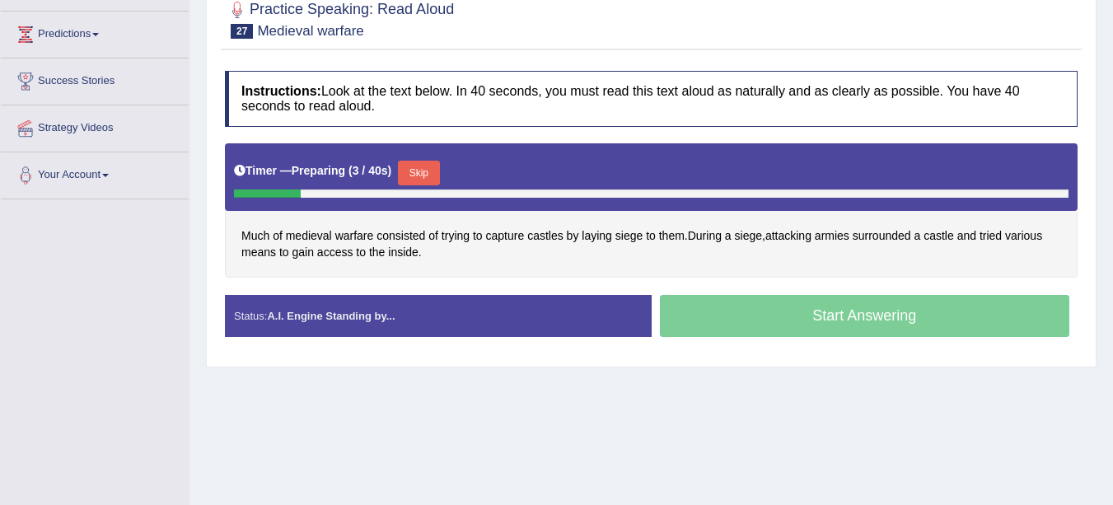
click at [416, 192] on div at bounding box center [651, 193] width 834 height 8
click at [418, 168] on button "Skip" at bounding box center [418, 173] width 41 height 25
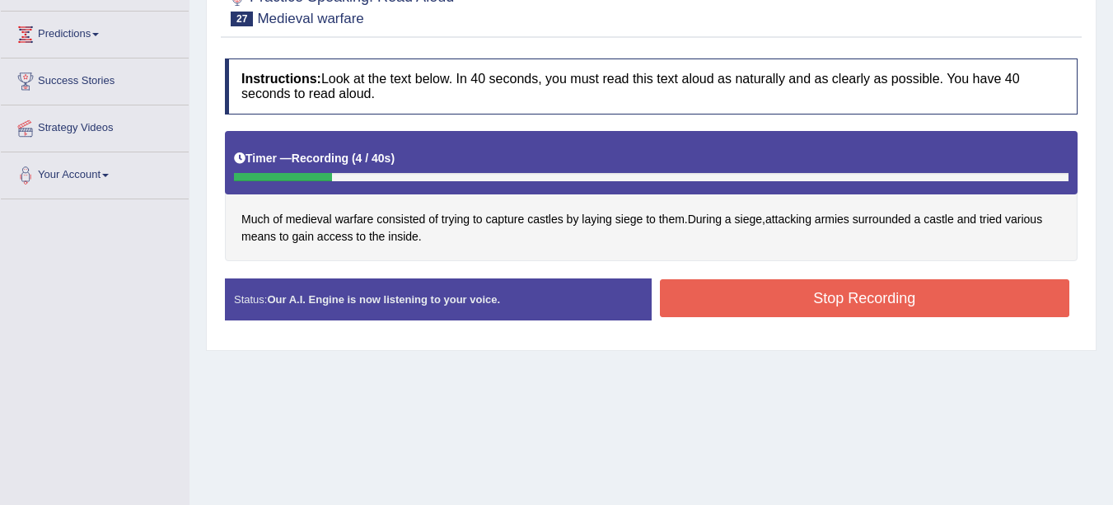
click at [982, 306] on button "Stop Recording" at bounding box center [865, 298] width 410 height 38
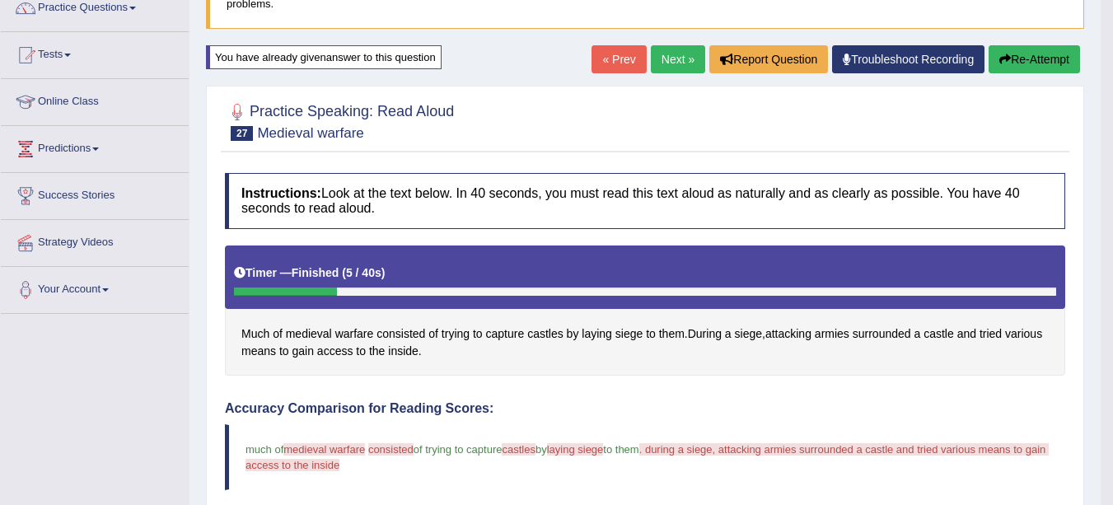
scroll to position [142, 0]
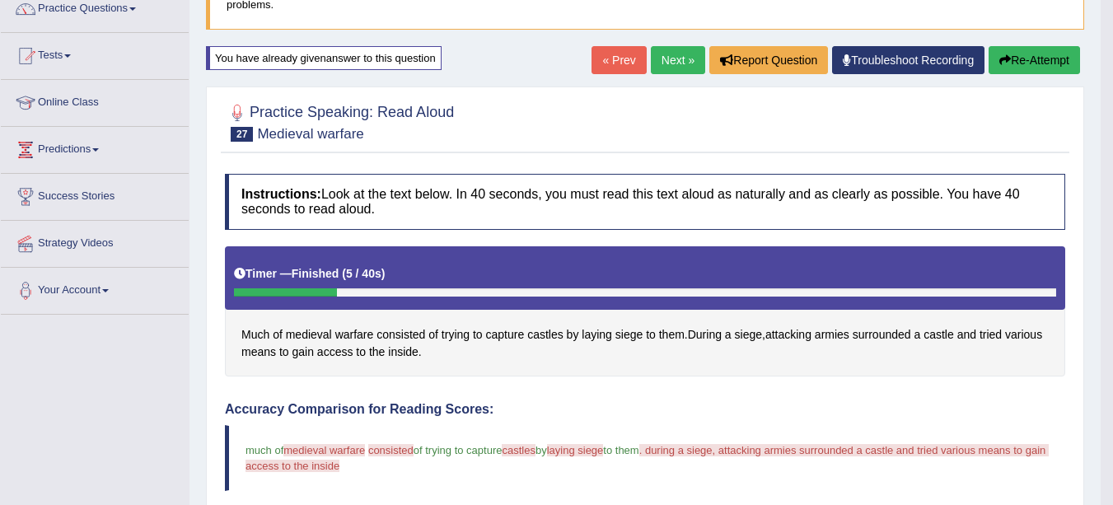
click at [1046, 61] on button "Re-Attempt" at bounding box center [1033, 60] width 91 height 28
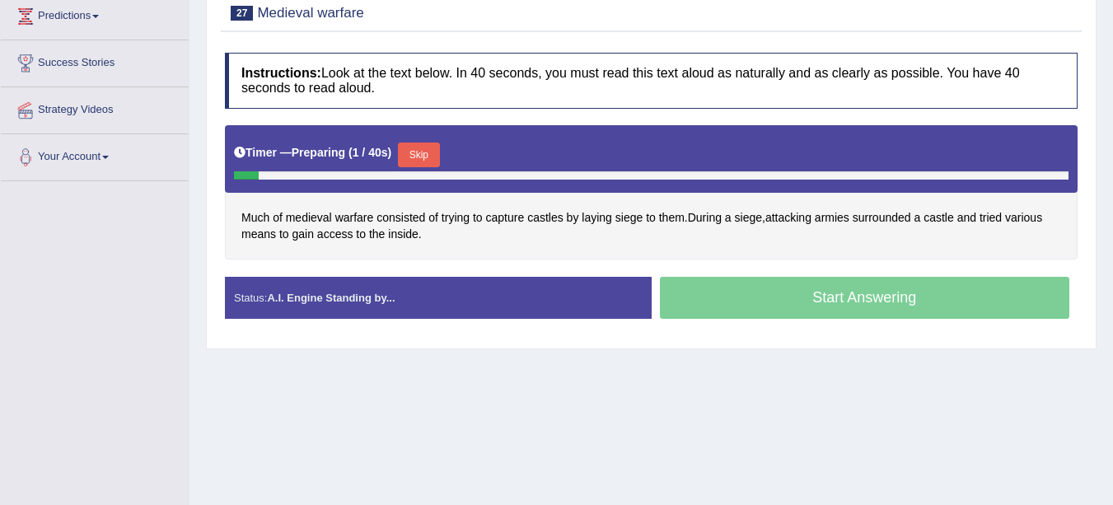
scroll to position [278, 0]
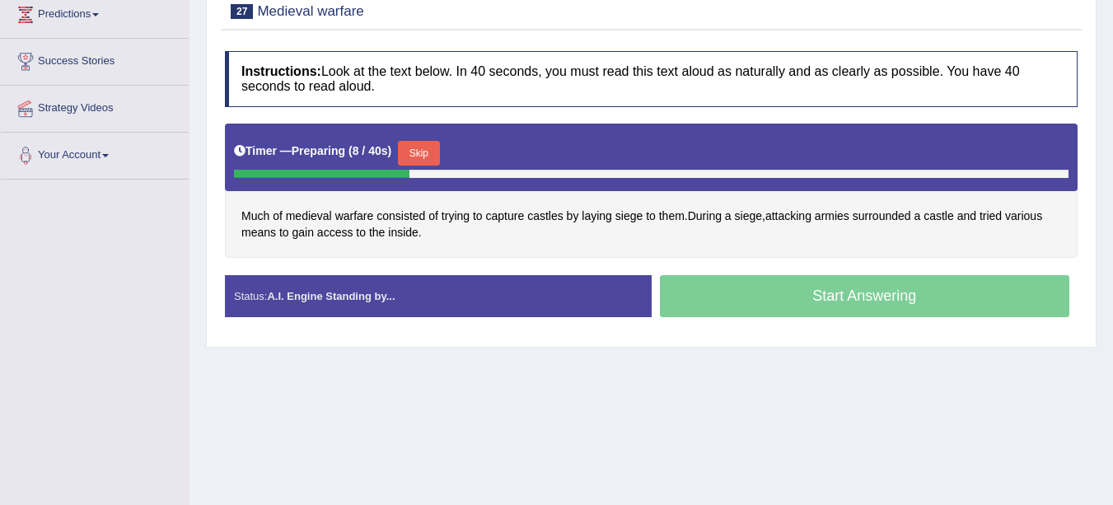
click at [416, 153] on button "Skip" at bounding box center [418, 153] width 41 height 25
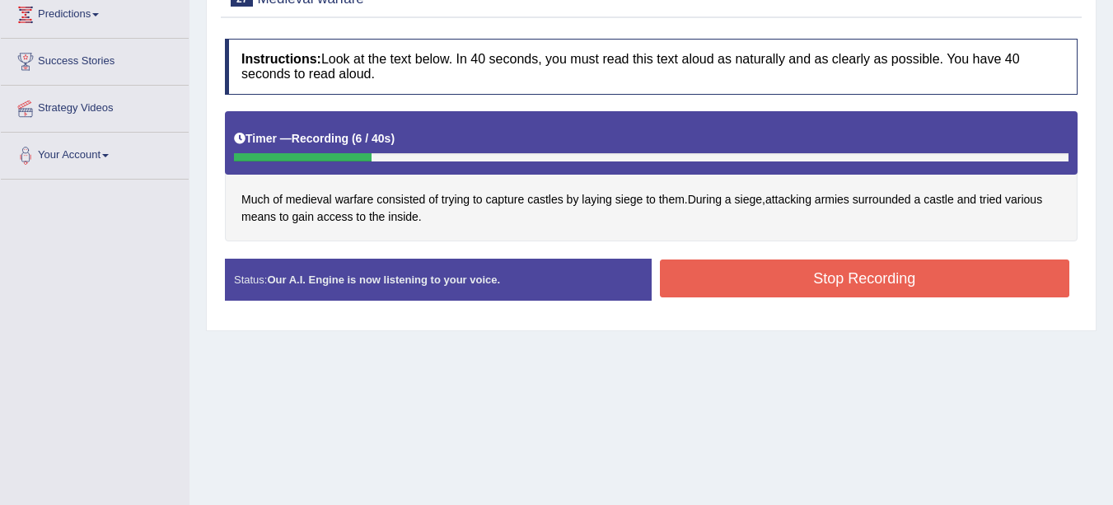
click at [943, 278] on button "Stop Recording" at bounding box center [865, 278] width 410 height 38
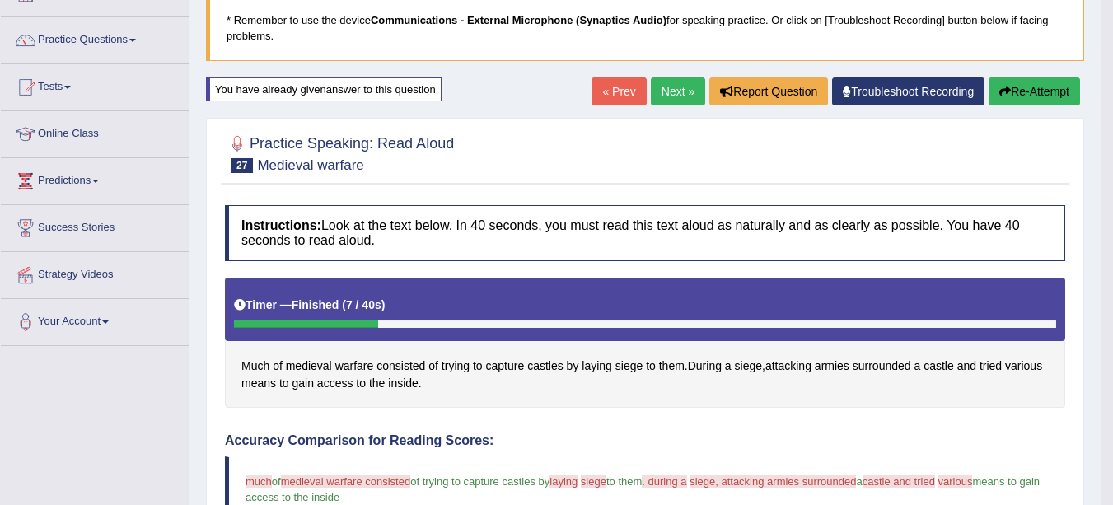
scroll to position [110, 0]
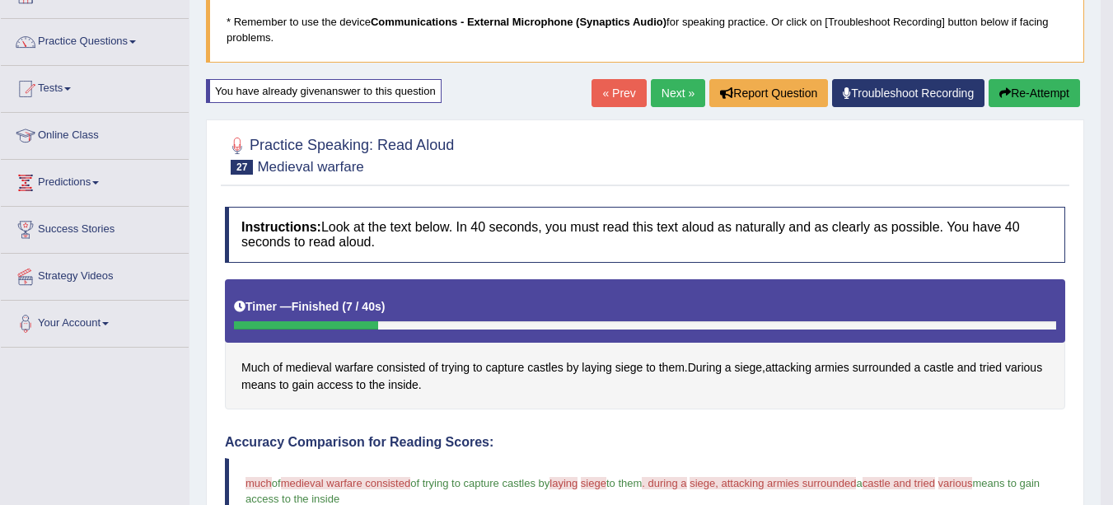
click at [668, 94] on link "Next »" at bounding box center [678, 93] width 54 height 28
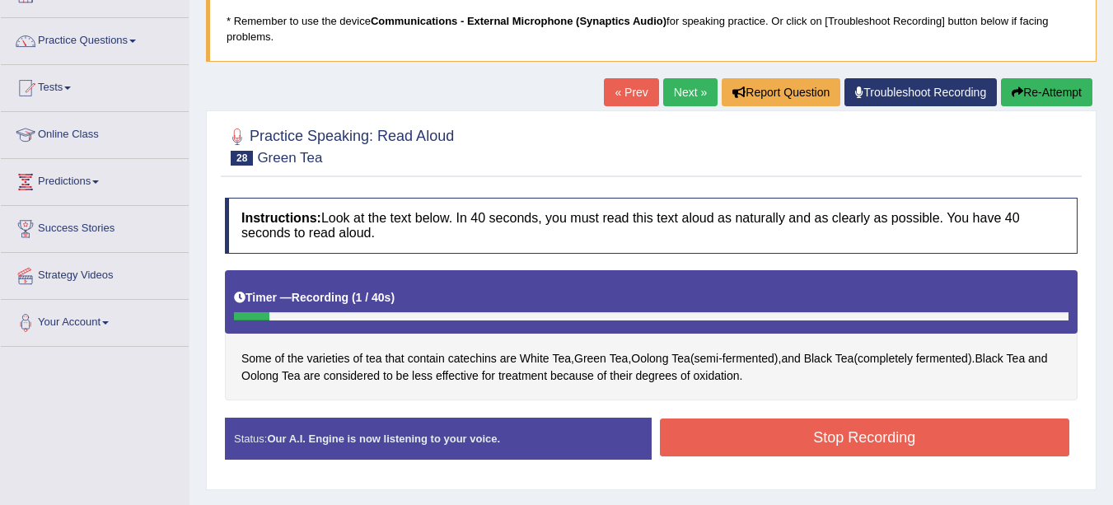
scroll to position [86, 0]
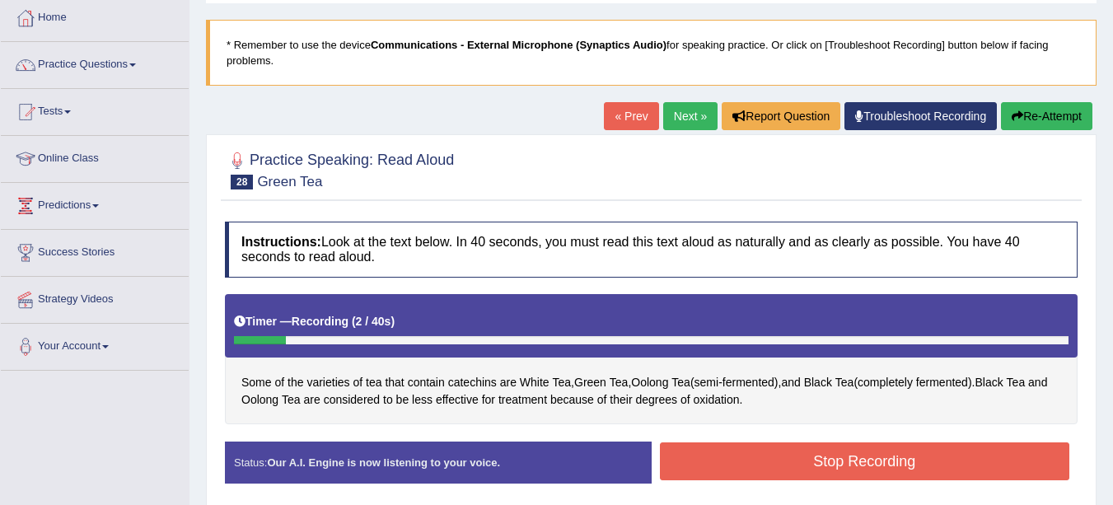
click at [1016, 116] on icon "button" at bounding box center [1017, 116] width 12 height 12
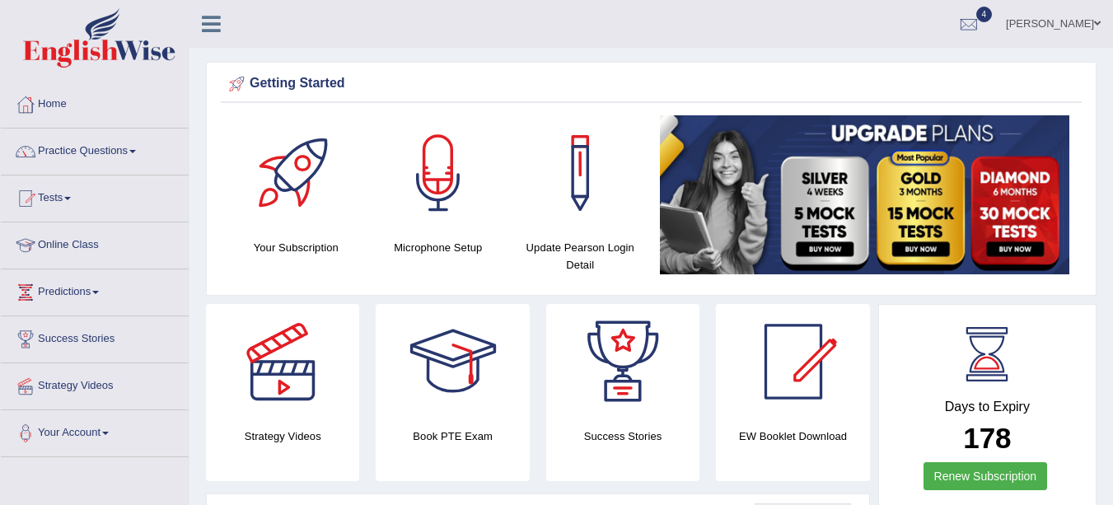
drag, startPoint x: 1124, startPoint y: 126, endPoint x: 695, endPoint y: 36, distance: 438.4
click at [695, 36] on ul "Yadwinder Kaur Toggle navigation Username: yadwinder_online Access Type: Online…" at bounding box center [789, 23] width 647 height 47
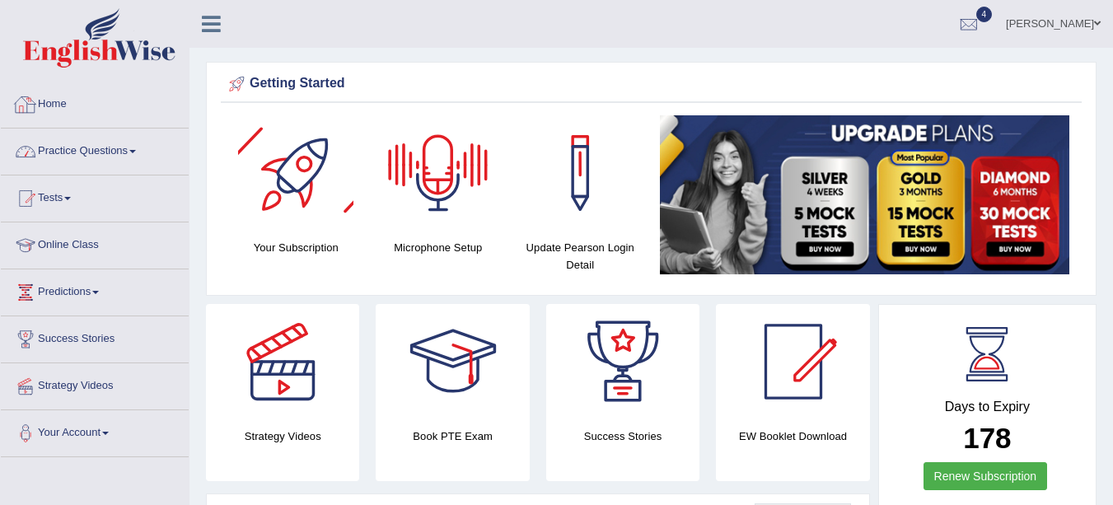
click at [123, 142] on link "Practice Questions" at bounding box center [95, 148] width 188 height 41
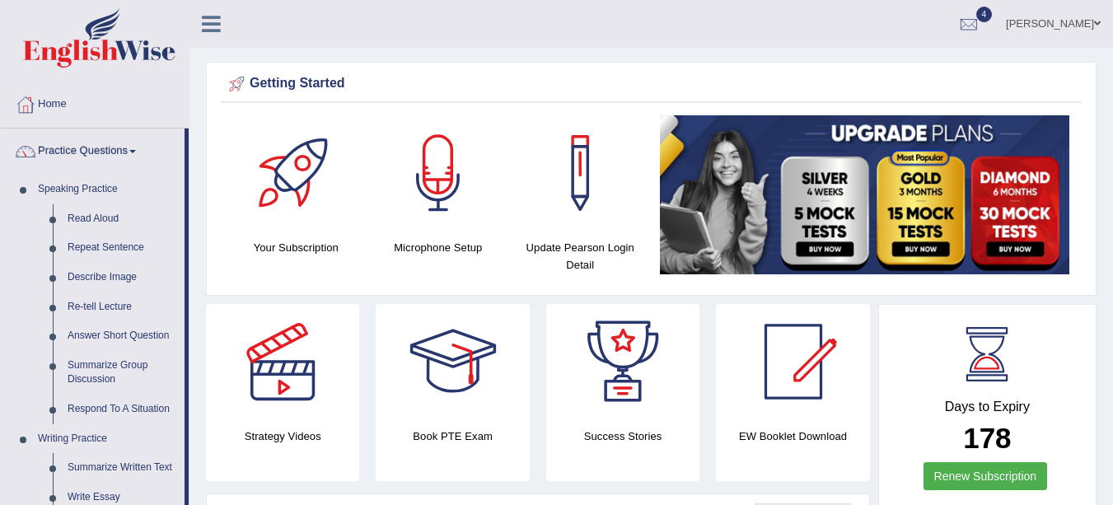
click at [113, 220] on link "Read Aloud" at bounding box center [122, 219] width 124 height 30
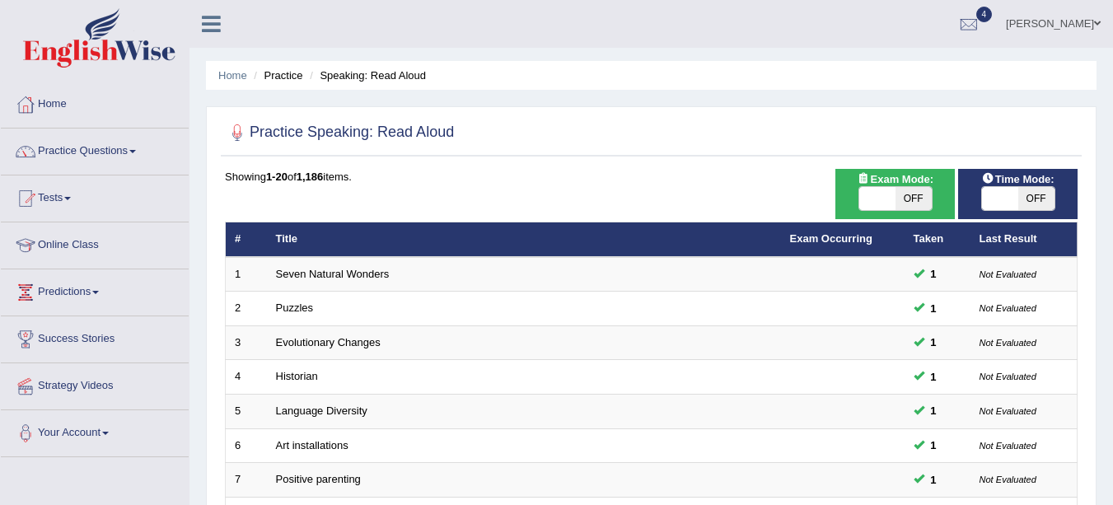
click at [1028, 198] on span "OFF" at bounding box center [1036, 198] width 36 height 23
checkbox input "true"
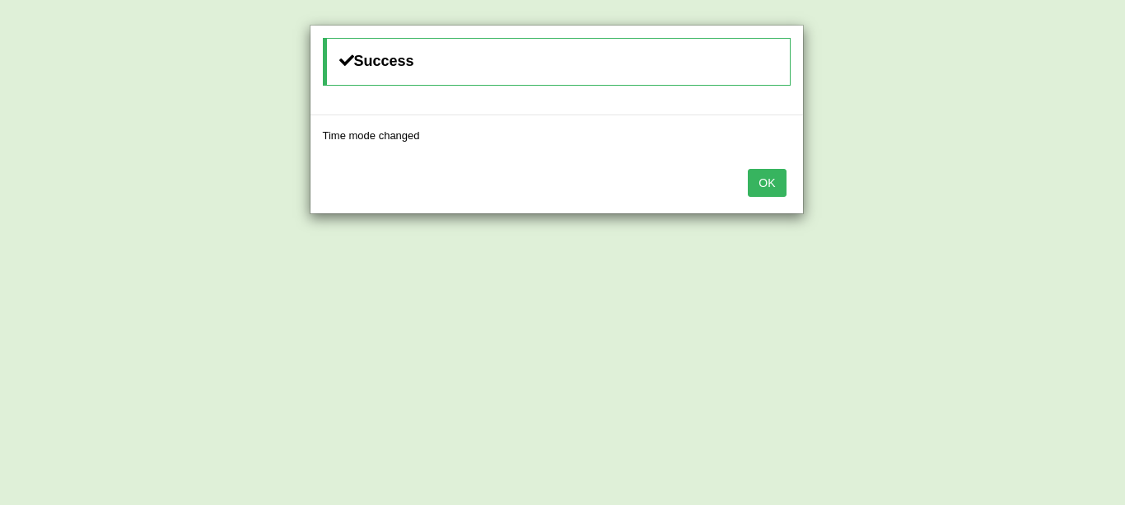
click at [768, 183] on button "OK" at bounding box center [767, 183] width 38 height 28
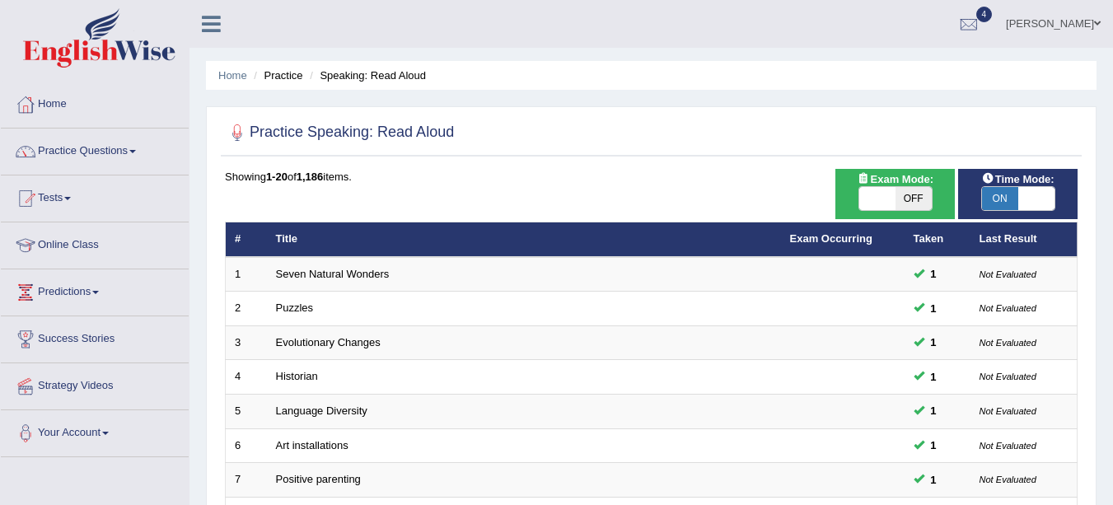
click at [910, 199] on span "OFF" at bounding box center [913, 198] width 36 height 23
checkbox input "true"
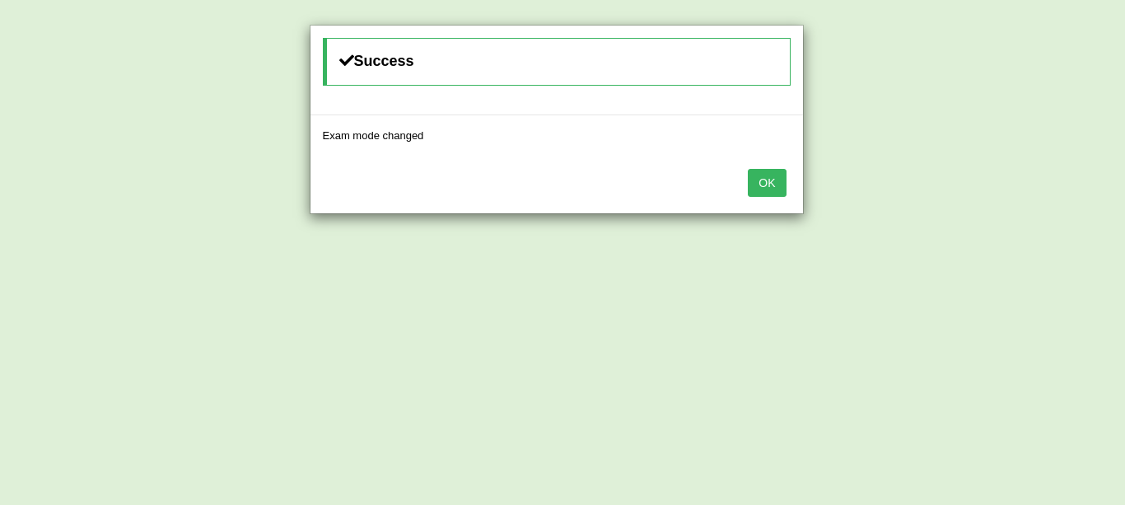
click at [777, 182] on button "OK" at bounding box center [767, 183] width 38 height 28
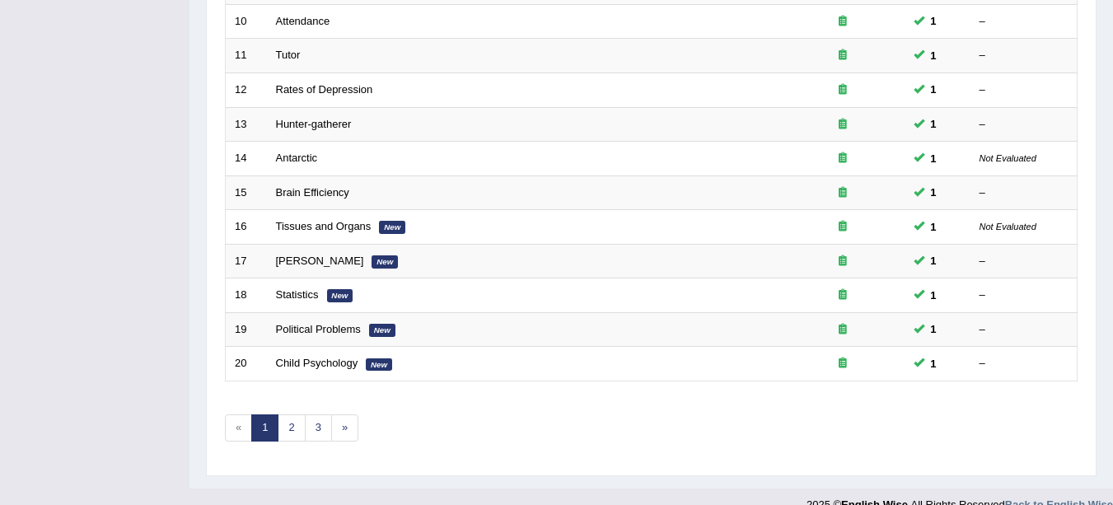
scroll to position [586, 0]
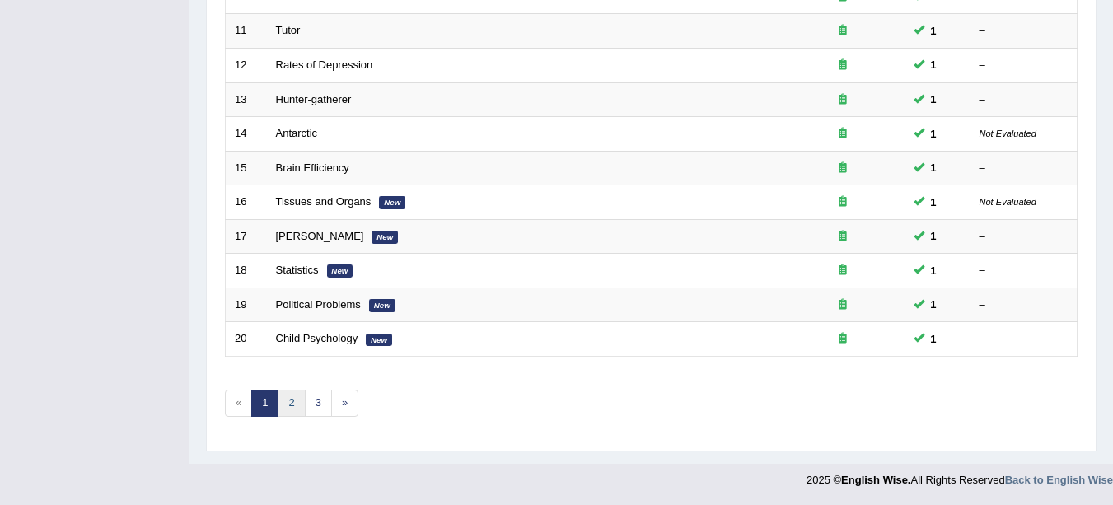
click at [291, 401] on link "2" at bounding box center [291, 403] width 27 height 27
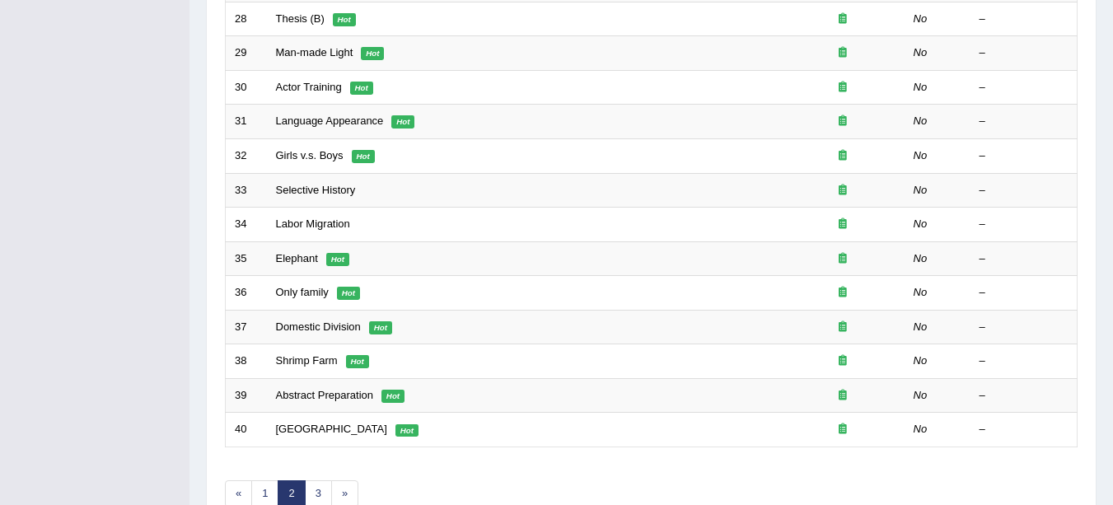
scroll to position [510, 0]
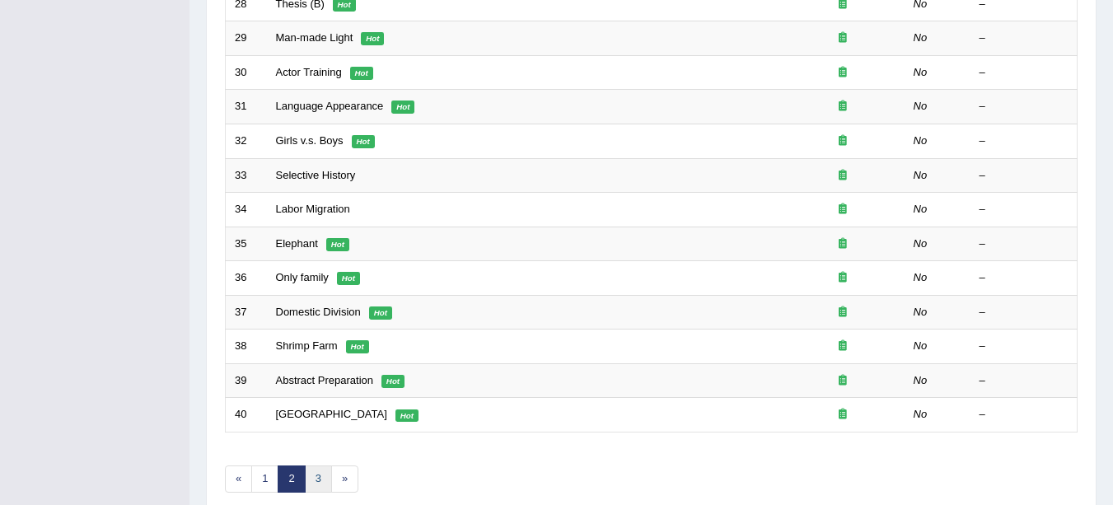
click at [324, 478] on link "3" at bounding box center [318, 478] width 27 height 27
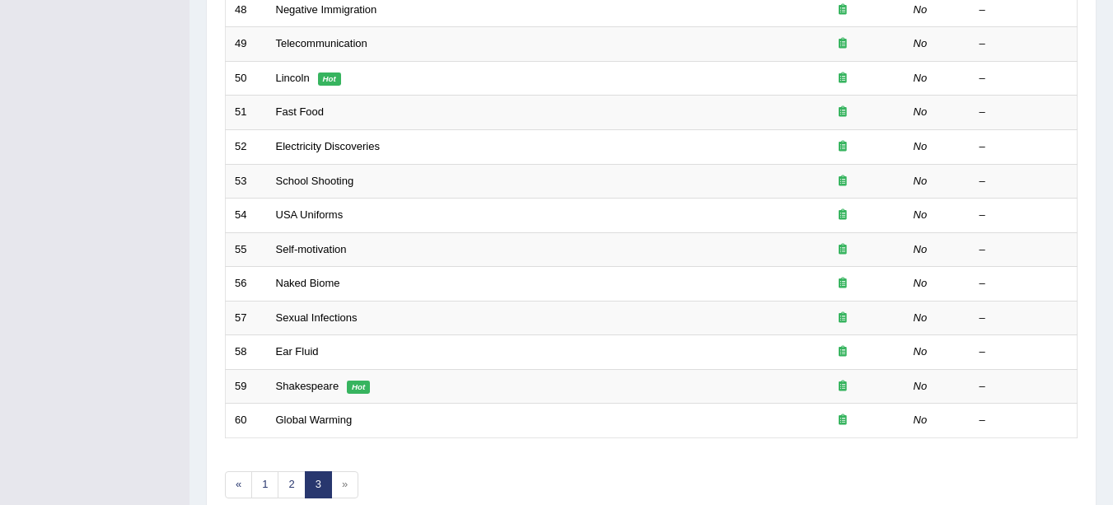
scroll to position [586, 0]
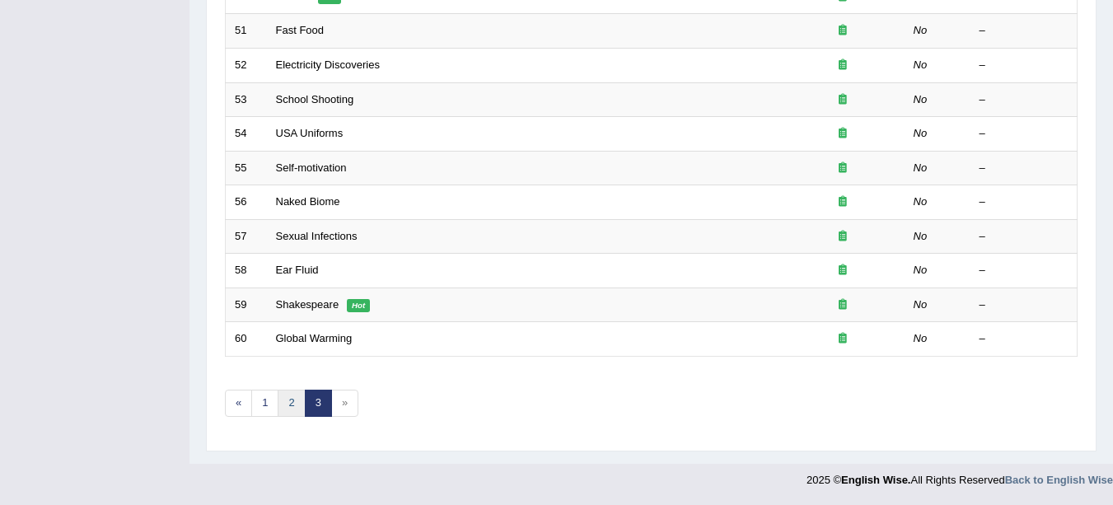
click at [292, 403] on link "2" at bounding box center [291, 403] width 27 height 27
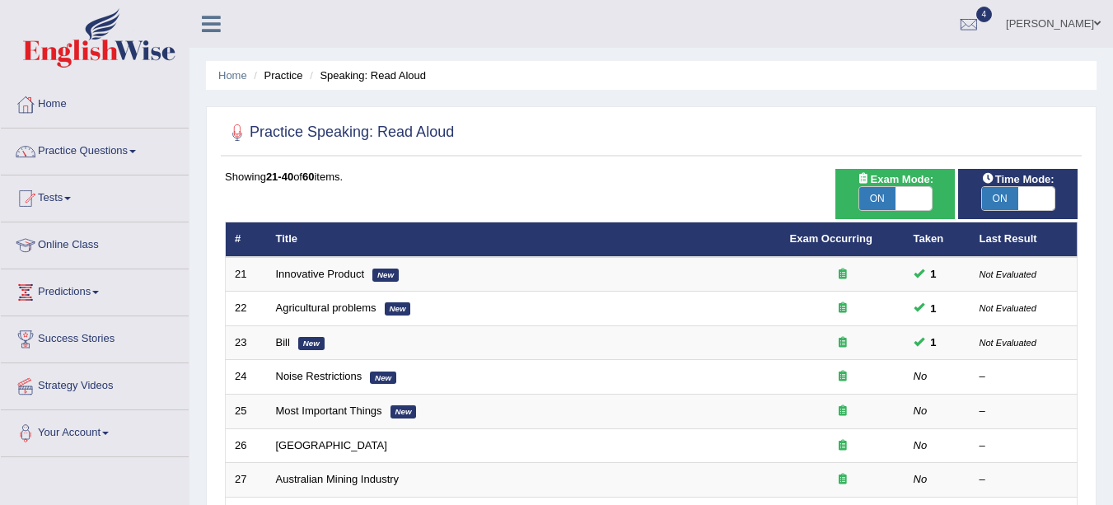
click at [280, 343] on link "Bill" at bounding box center [283, 342] width 14 height 12
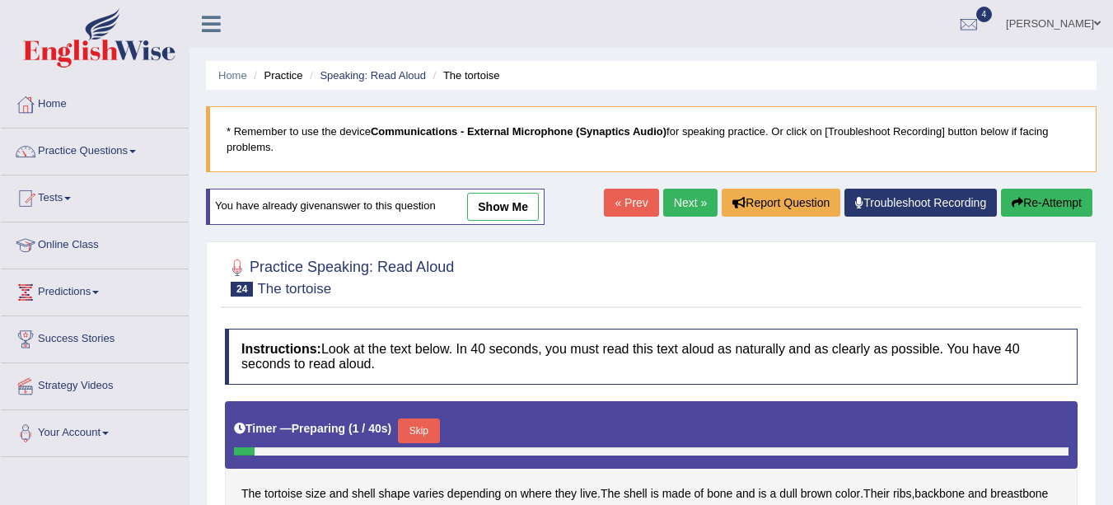
click at [686, 195] on link "Next »" at bounding box center [690, 203] width 54 height 28
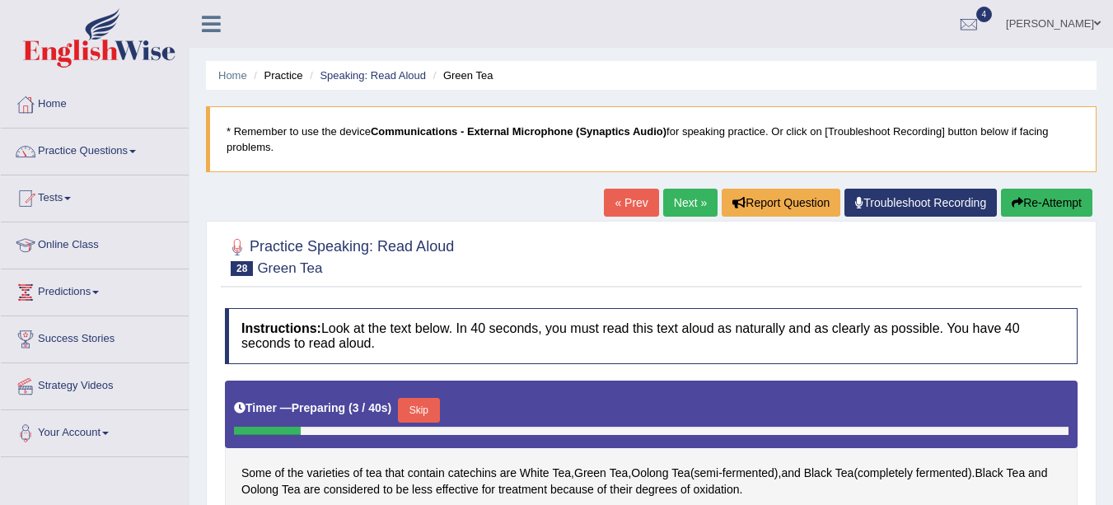
click at [621, 209] on link "« Prev" at bounding box center [631, 203] width 54 height 28
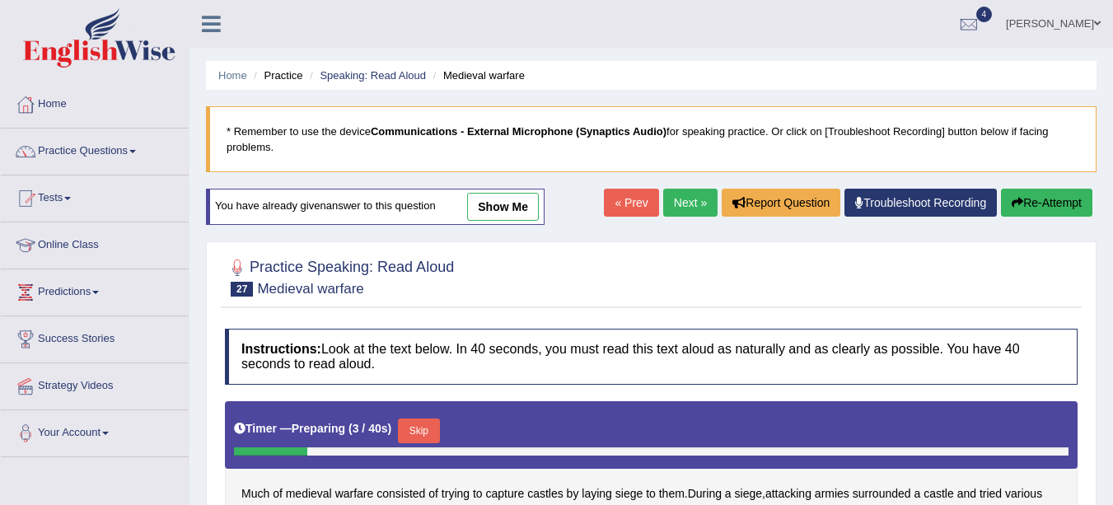
click at [511, 204] on link "show me" at bounding box center [503, 207] width 72 height 28
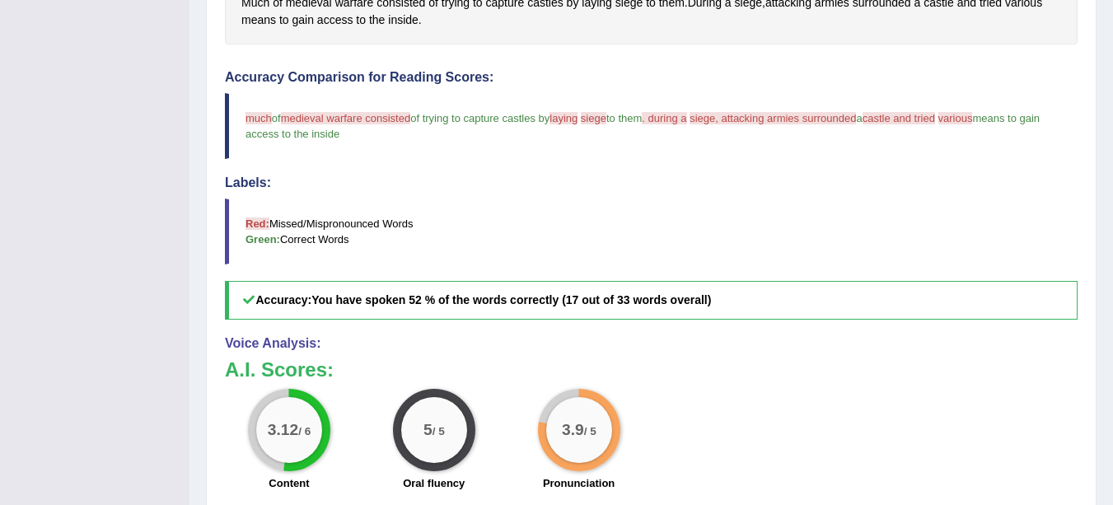
scroll to position [474, 0]
